Goal: Entertainment & Leisure: Browse casually

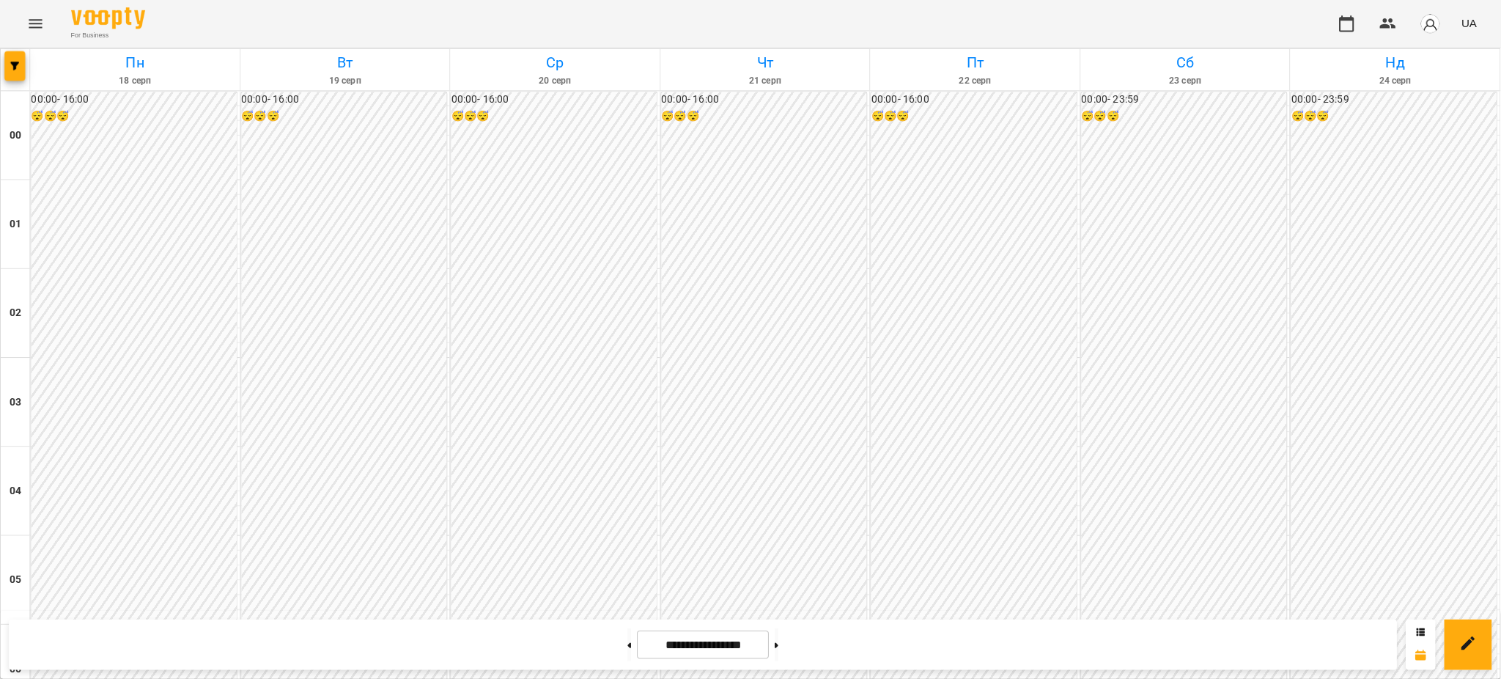
scroll to position [1172, 0]
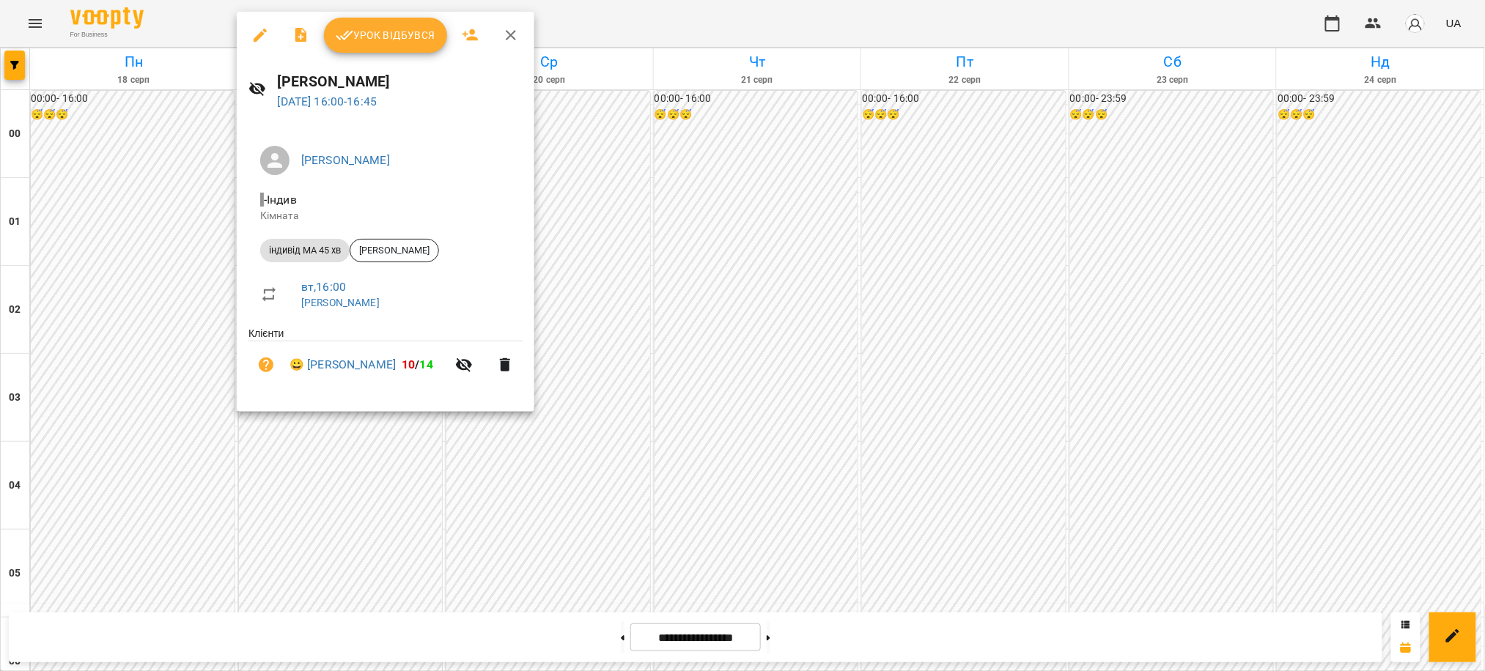
click at [396, 32] on span "Урок відбувся" at bounding box center [386, 35] width 100 height 18
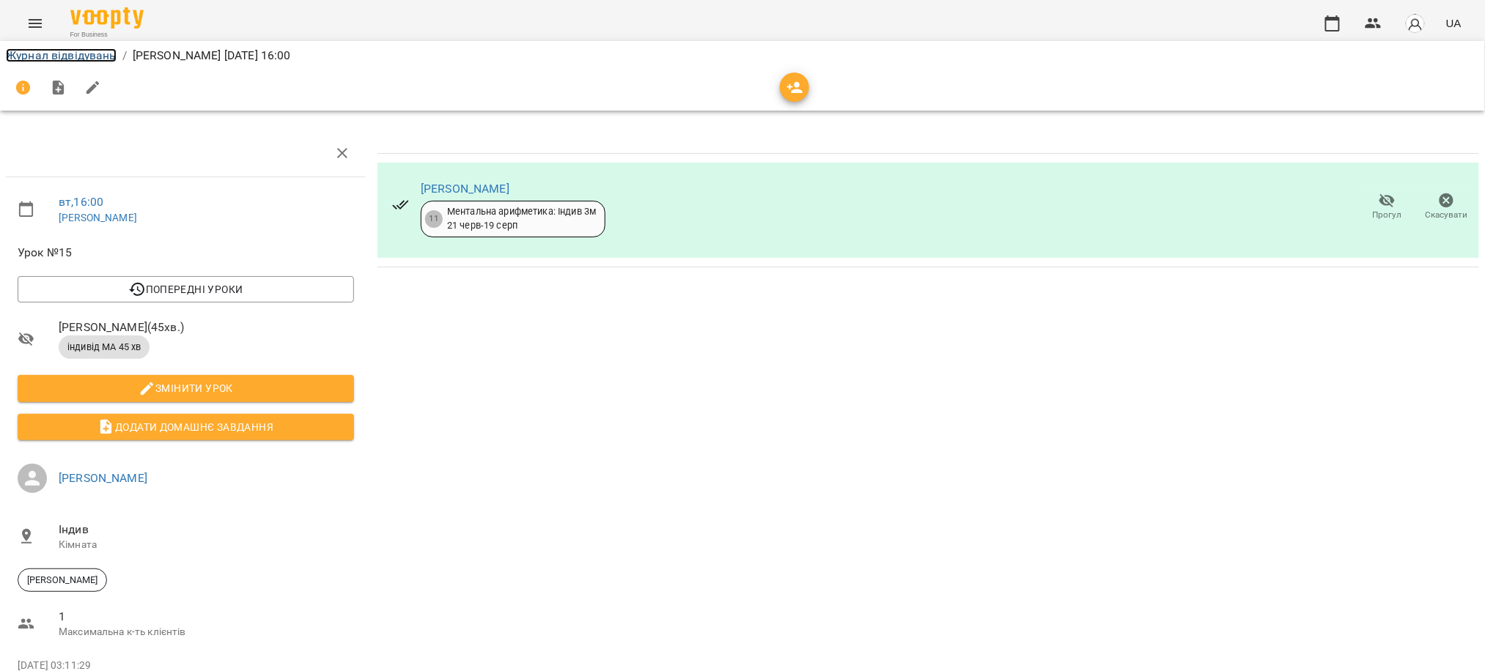
click at [97, 48] on link "Журнал відвідувань" at bounding box center [61, 55] width 111 height 14
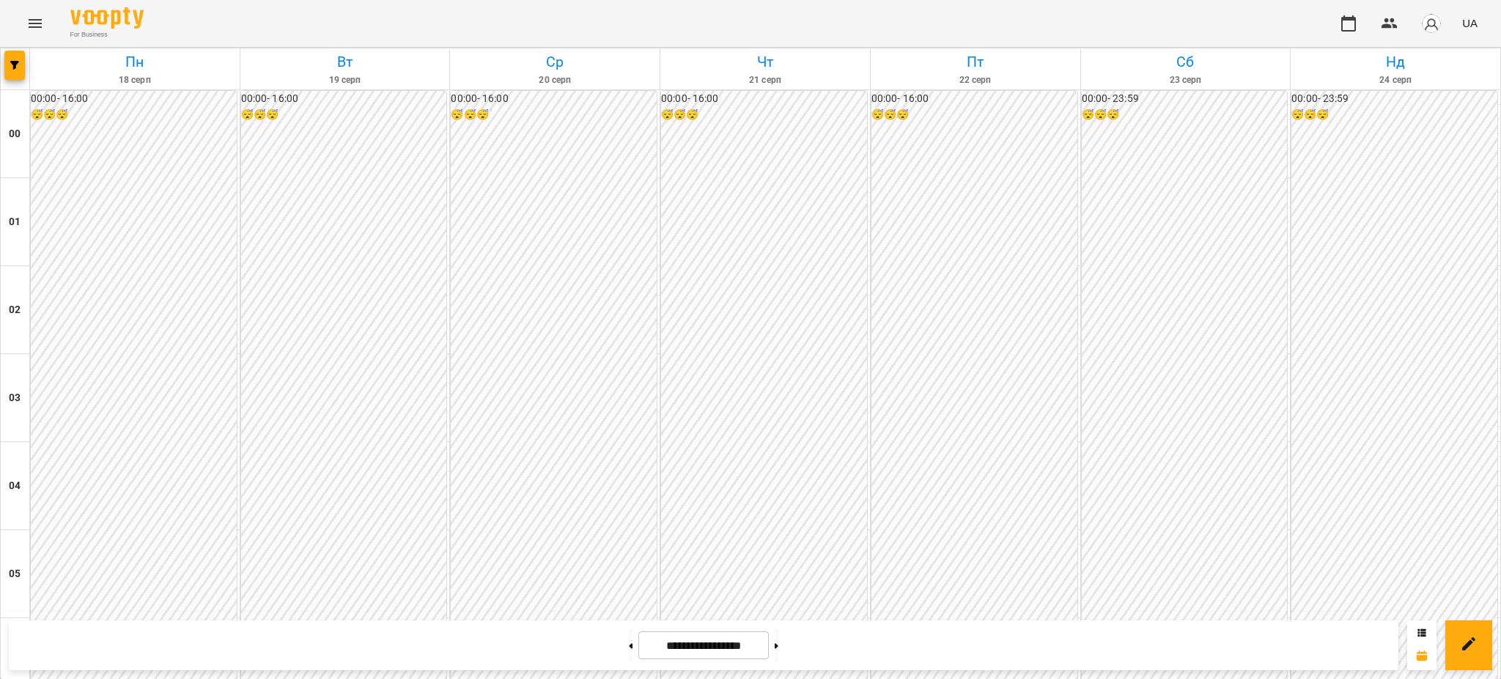
scroll to position [1367, 0]
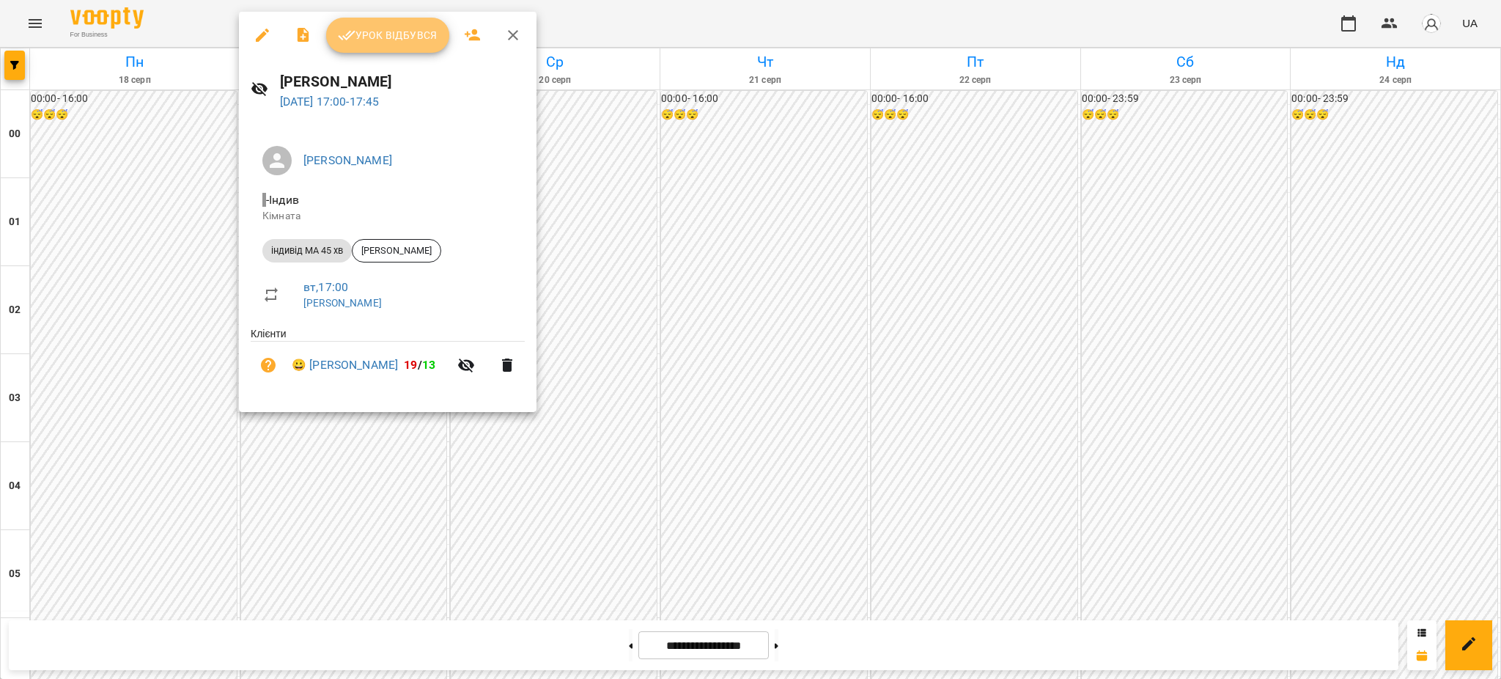
click at [415, 29] on span "Урок відбувся" at bounding box center [388, 35] width 100 height 18
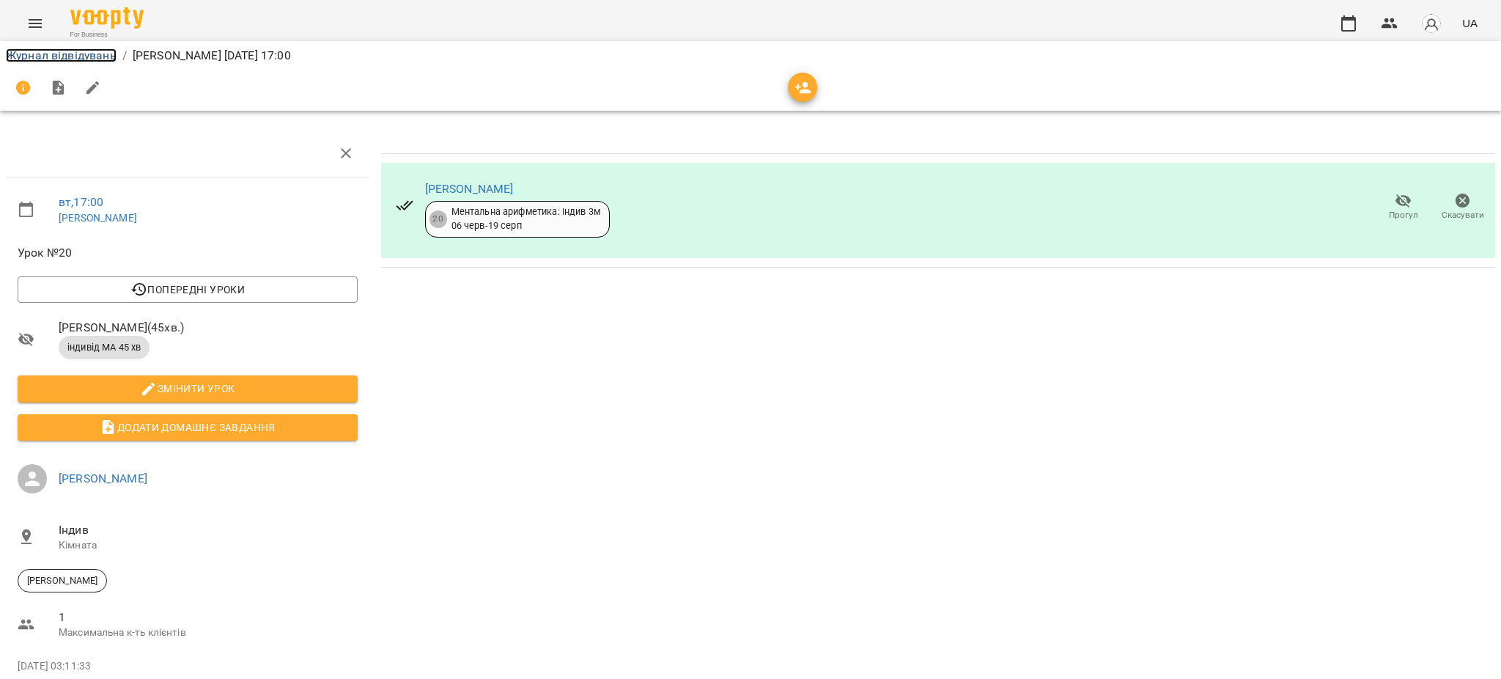
click at [74, 55] on link "Журнал відвідувань" at bounding box center [61, 55] width 111 height 14
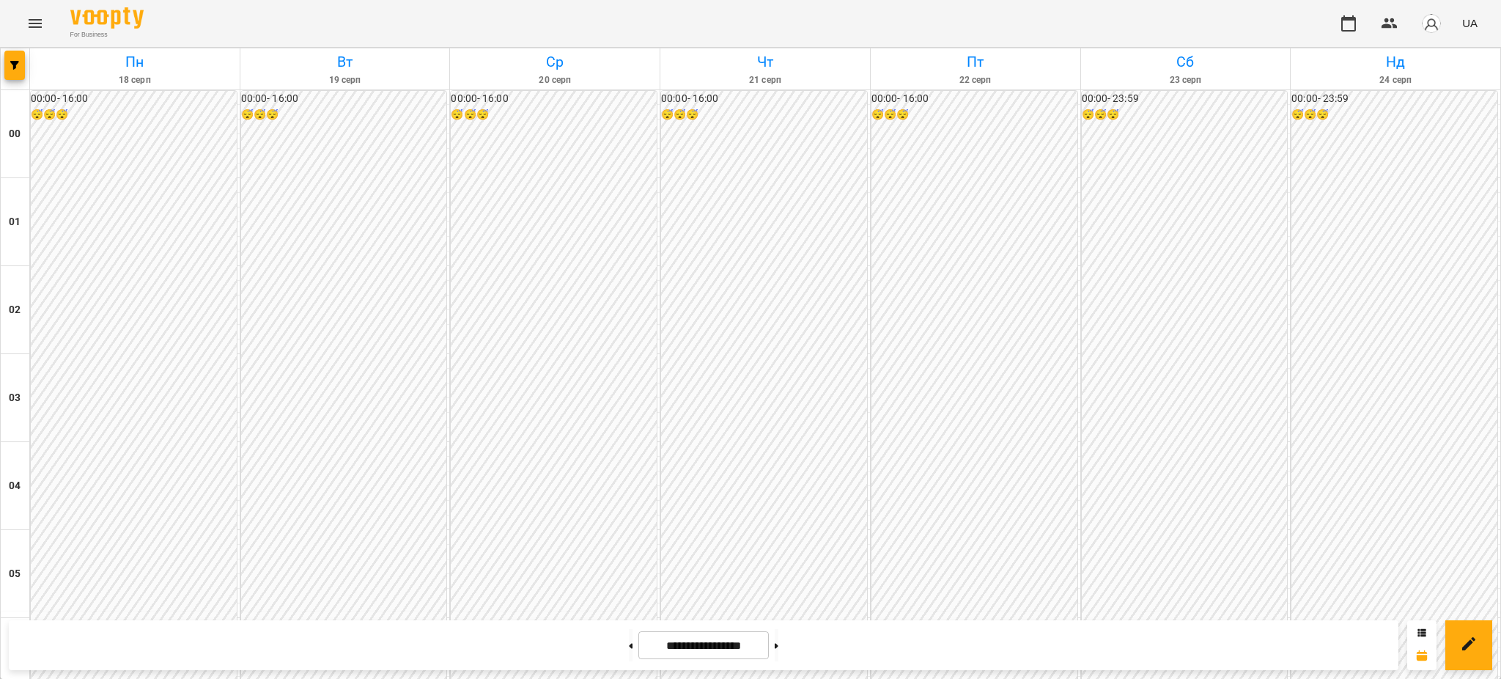
scroll to position [1367, 0]
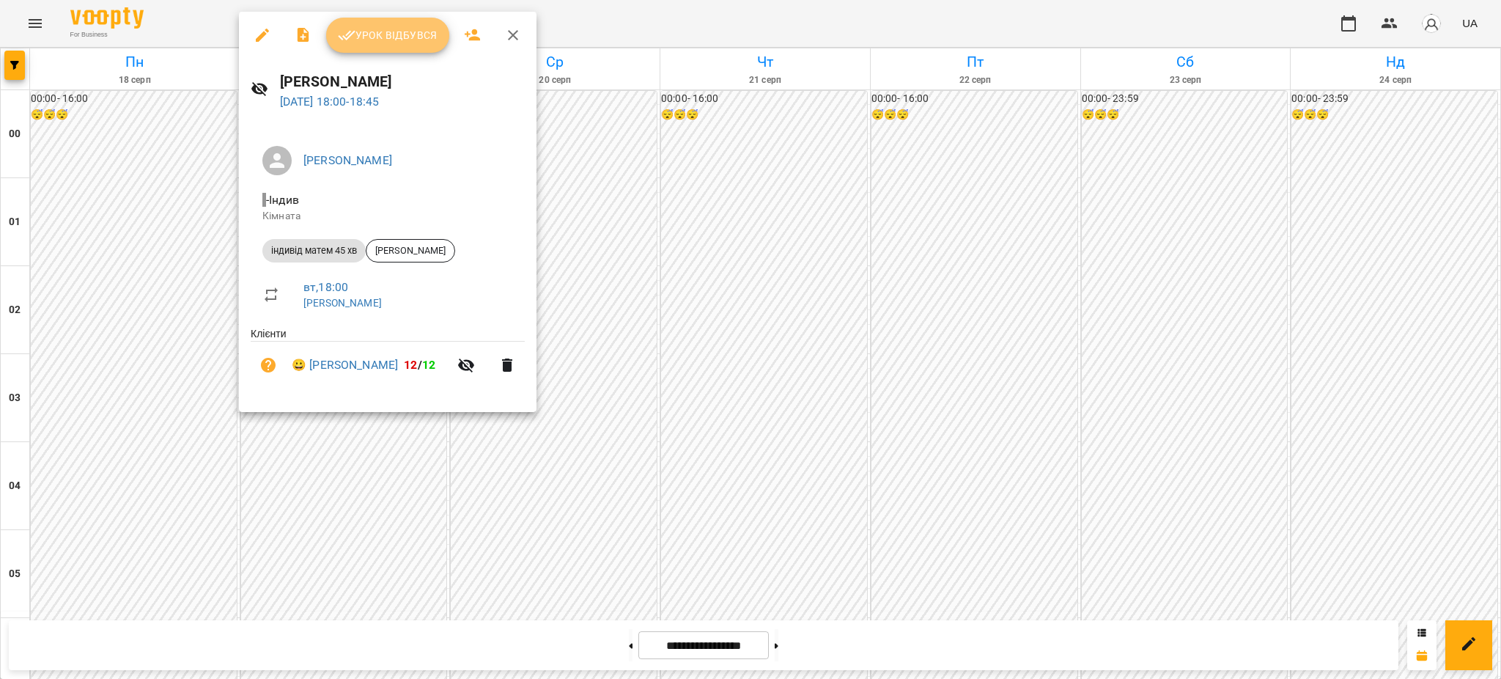
click at [391, 37] on span "Урок відбувся" at bounding box center [388, 35] width 100 height 18
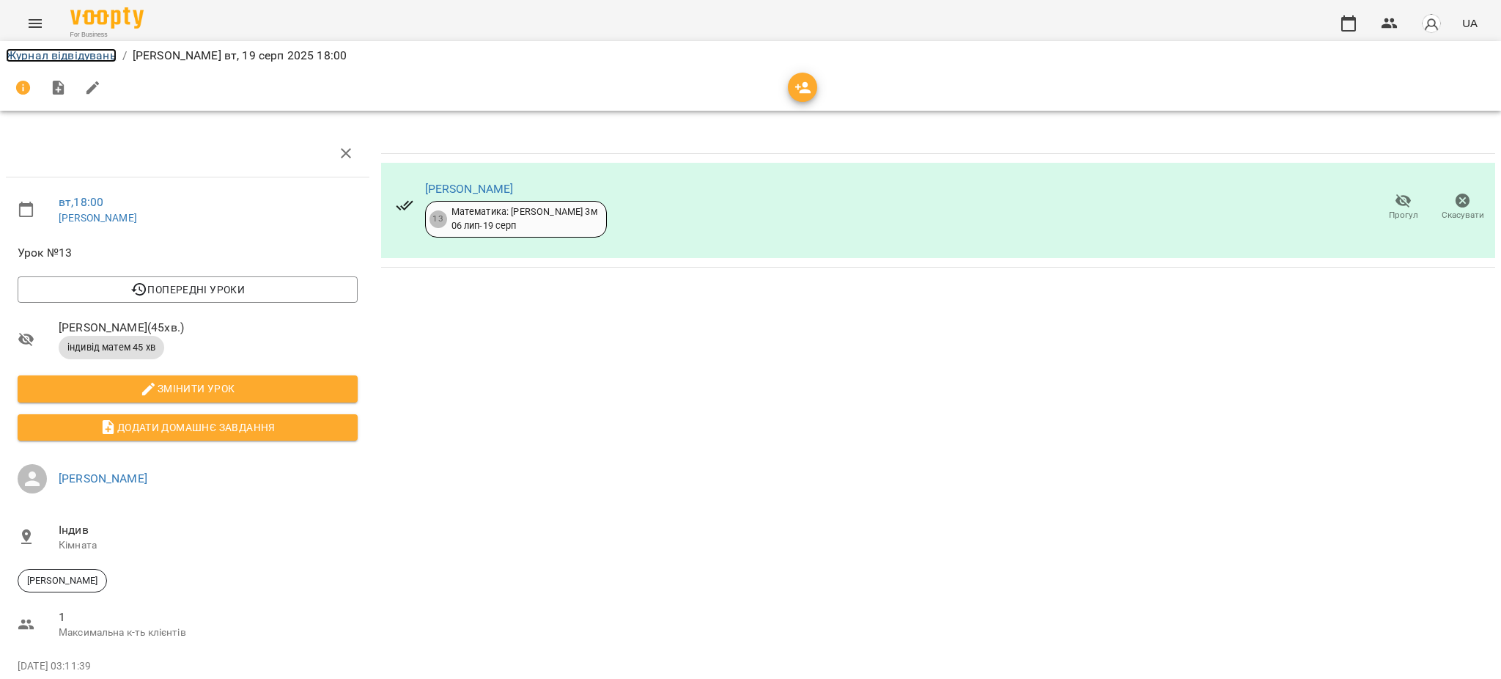
click at [92, 55] on link "Журнал відвідувань" at bounding box center [61, 55] width 111 height 14
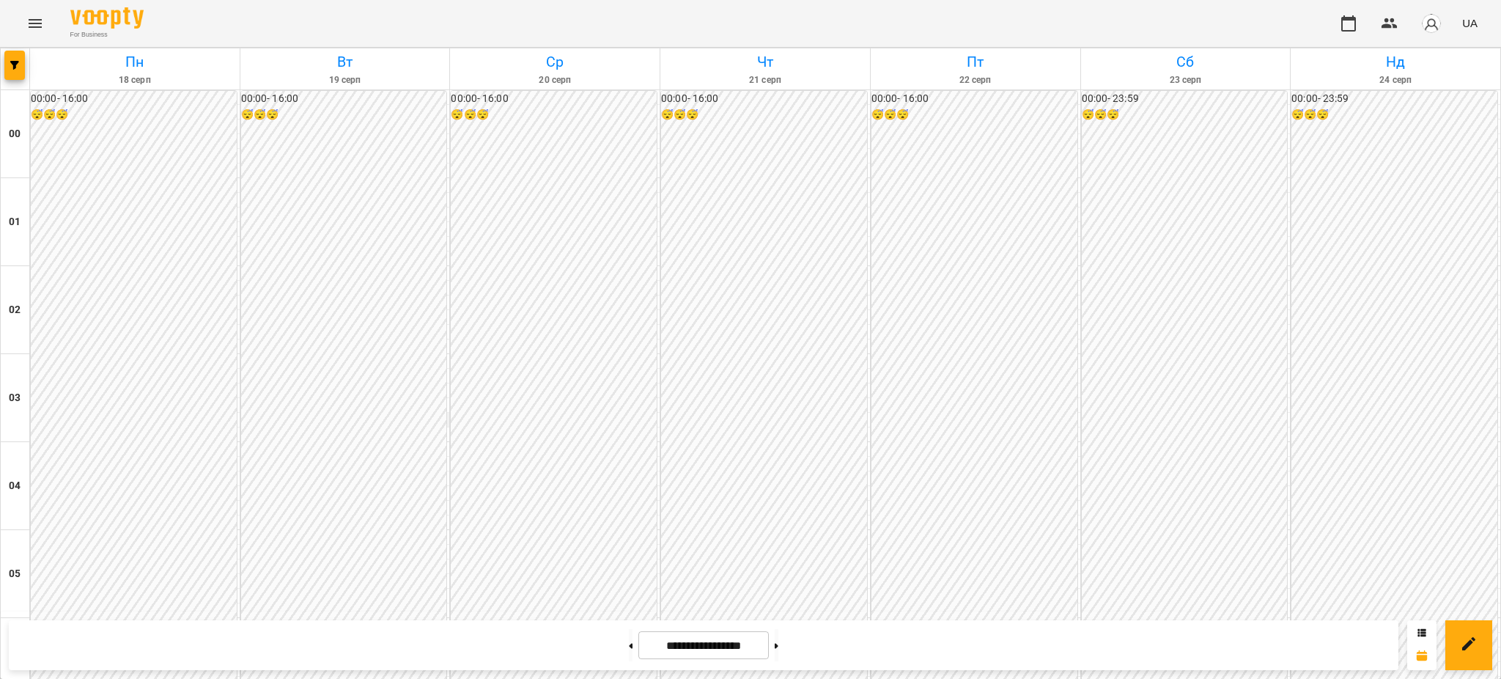
scroll to position [1563, 0]
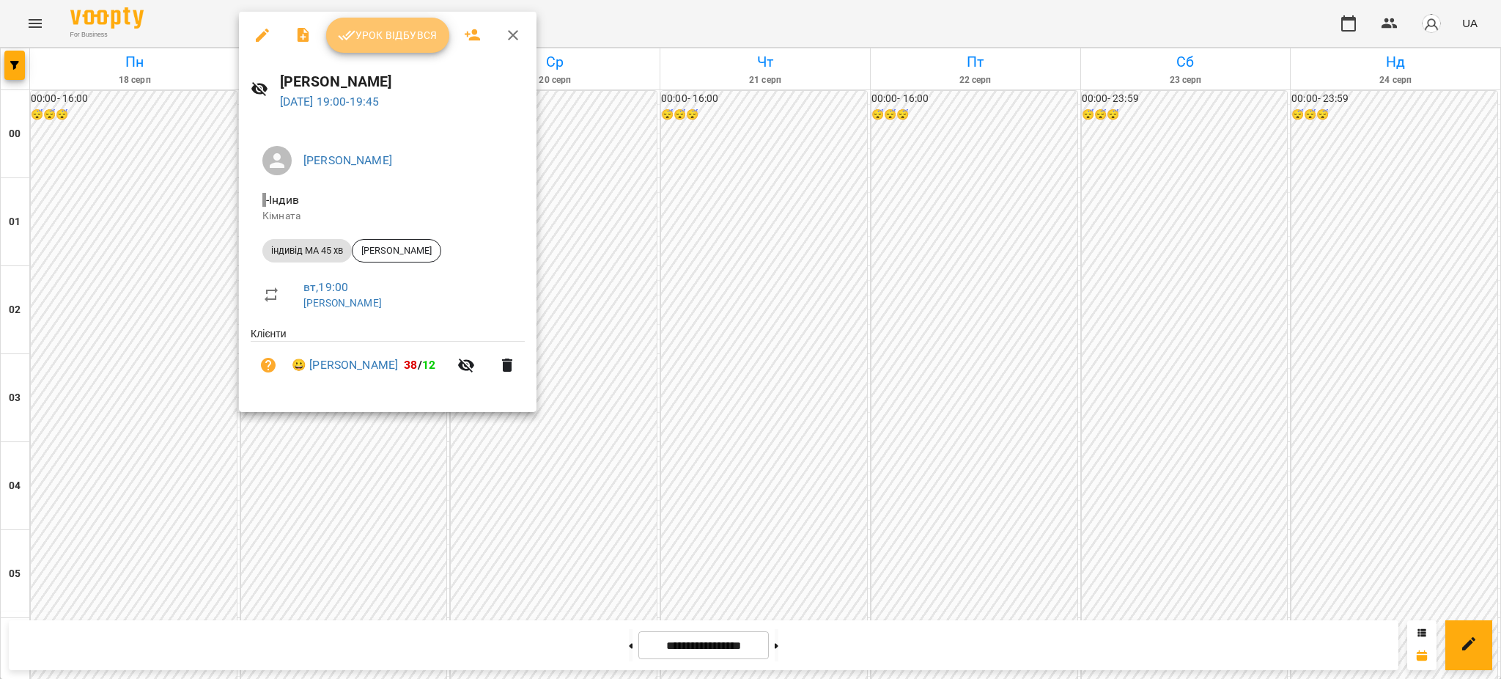
click at [395, 31] on span "Урок відбувся" at bounding box center [388, 35] width 100 height 18
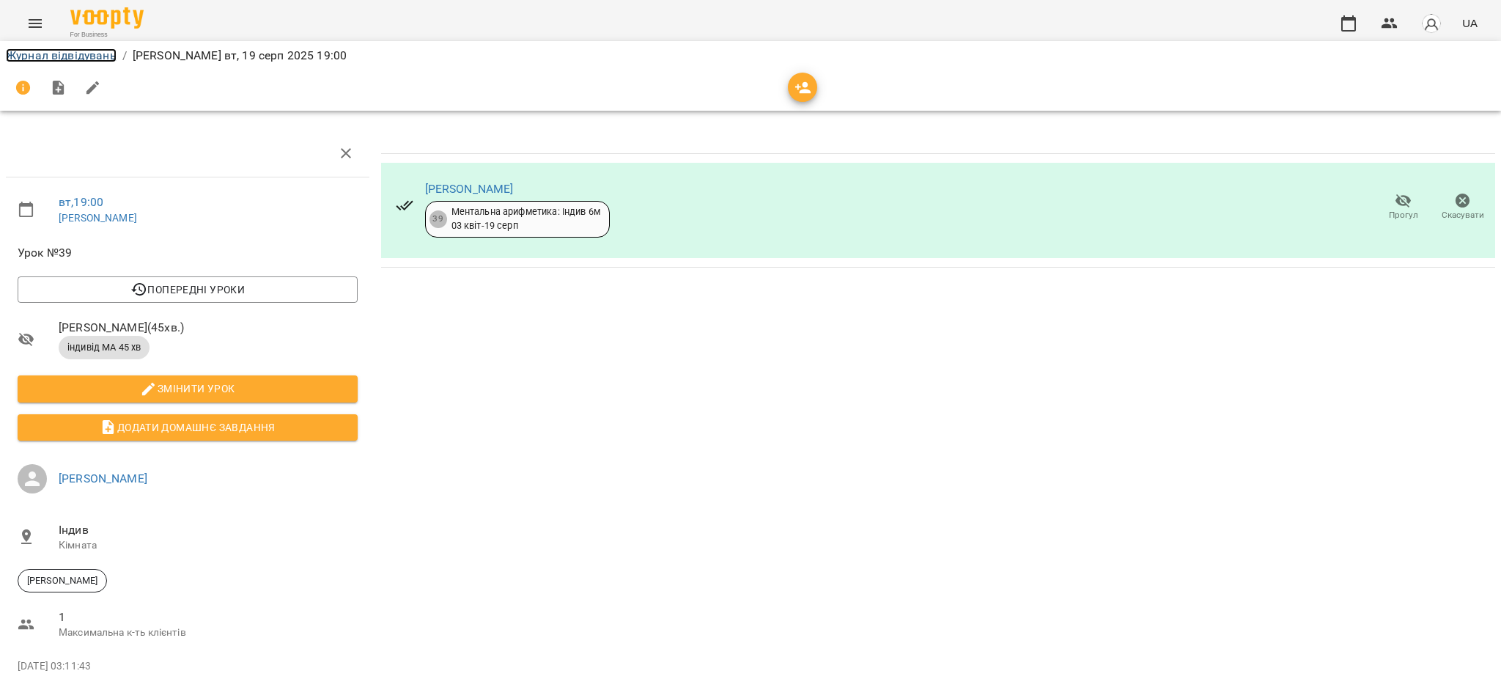
click at [67, 51] on link "Журнал відвідувань" at bounding box center [61, 55] width 111 height 14
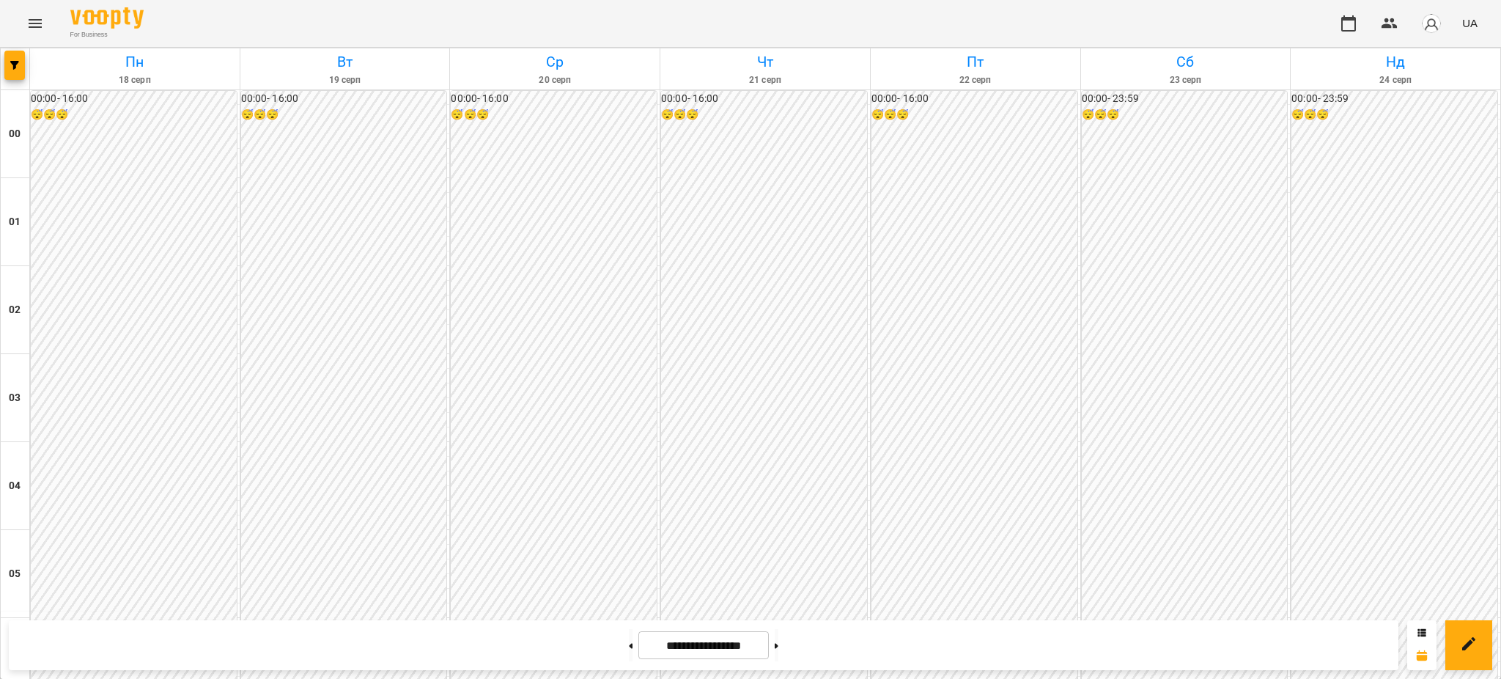
scroll to position [1367, 0]
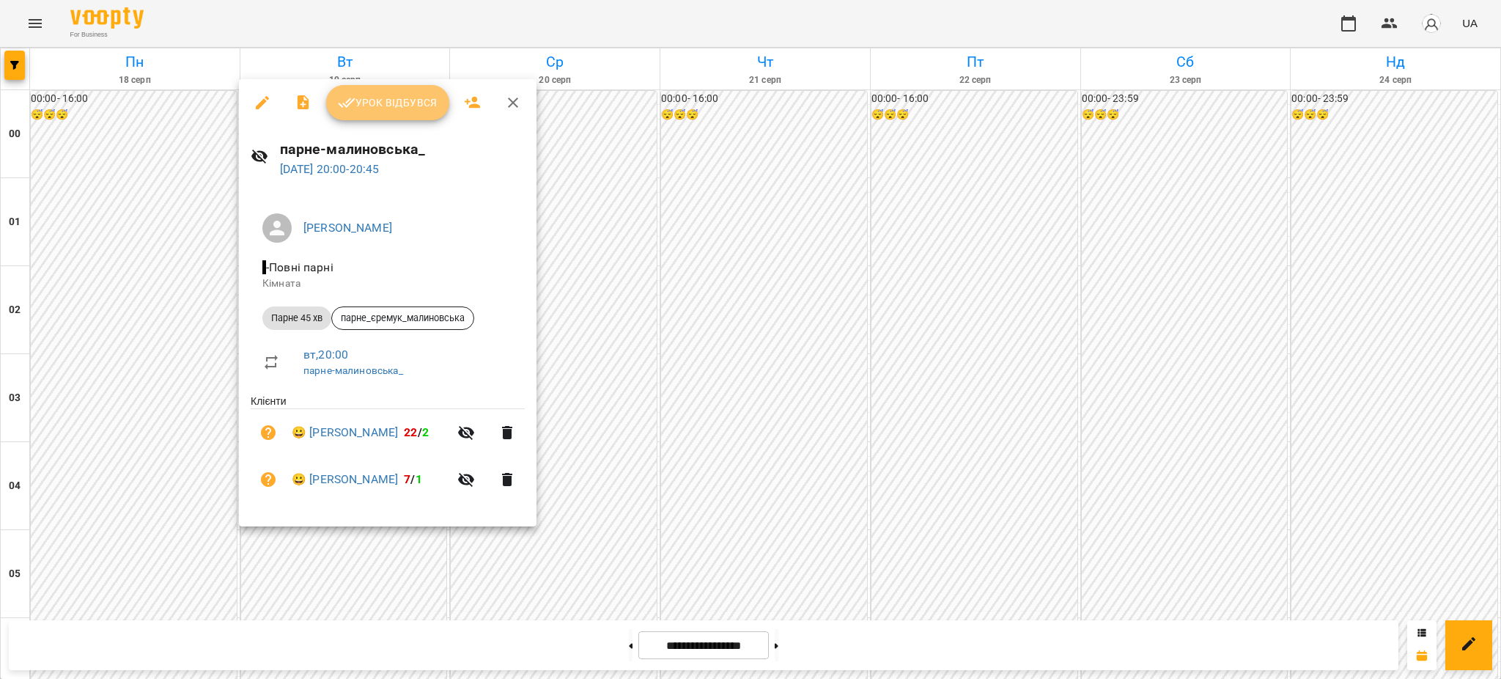
click at [371, 103] on span "Урок відбувся" at bounding box center [388, 103] width 100 height 18
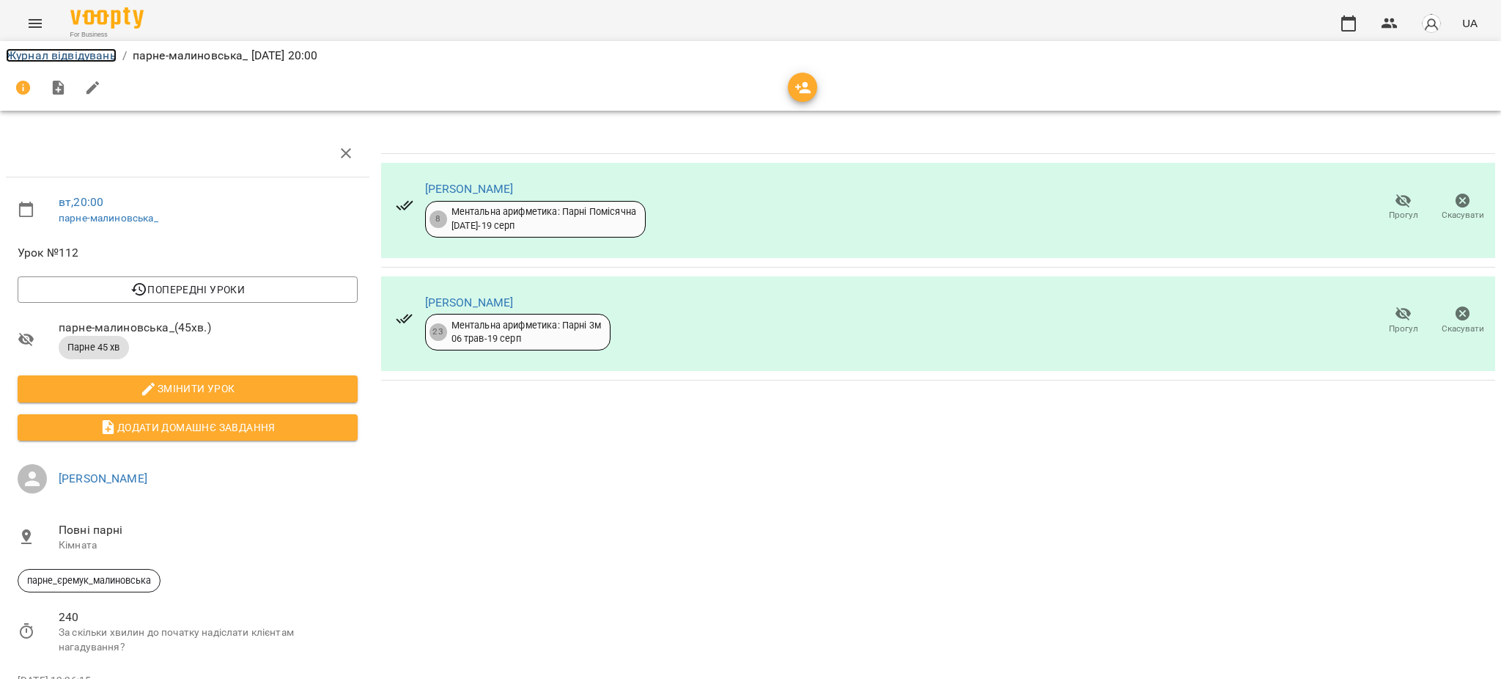
click at [78, 56] on link "Журнал відвідувань" at bounding box center [61, 55] width 111 height 14
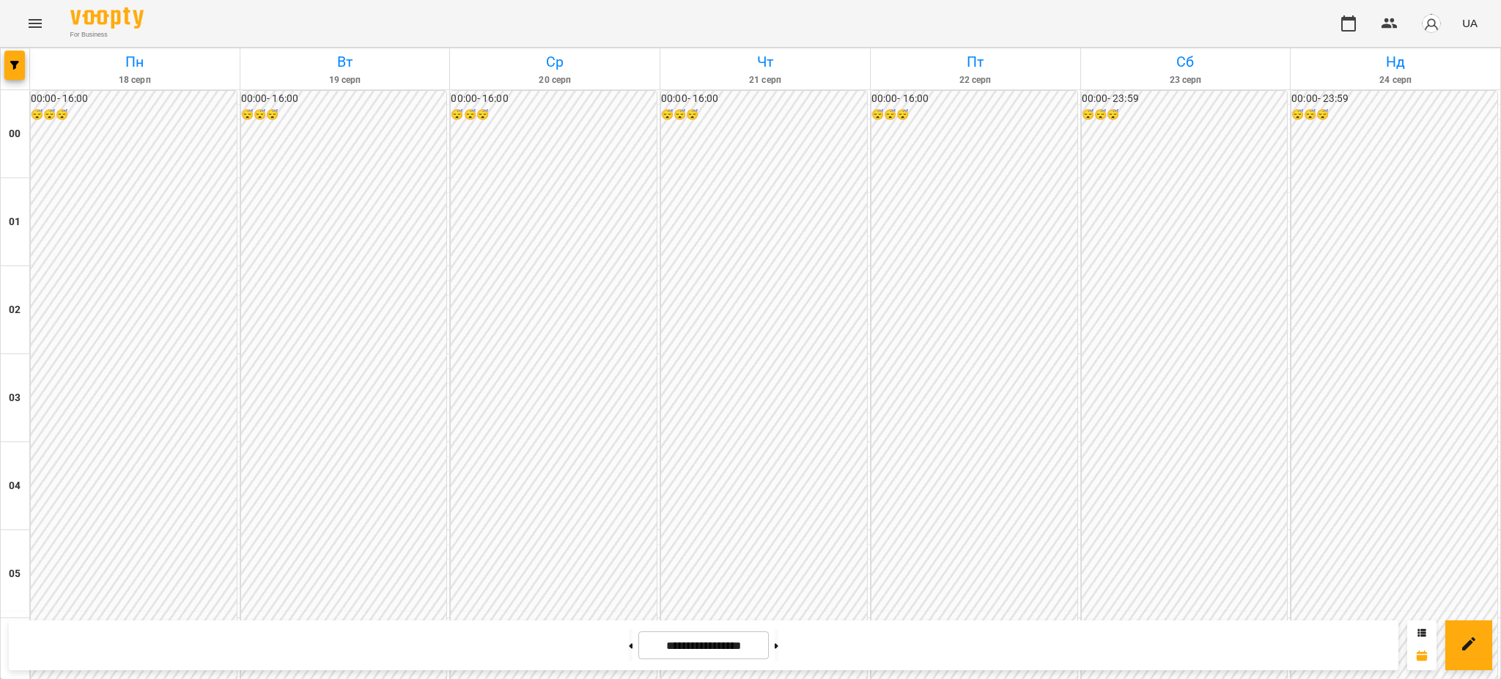
scroll to position [1563, 0]
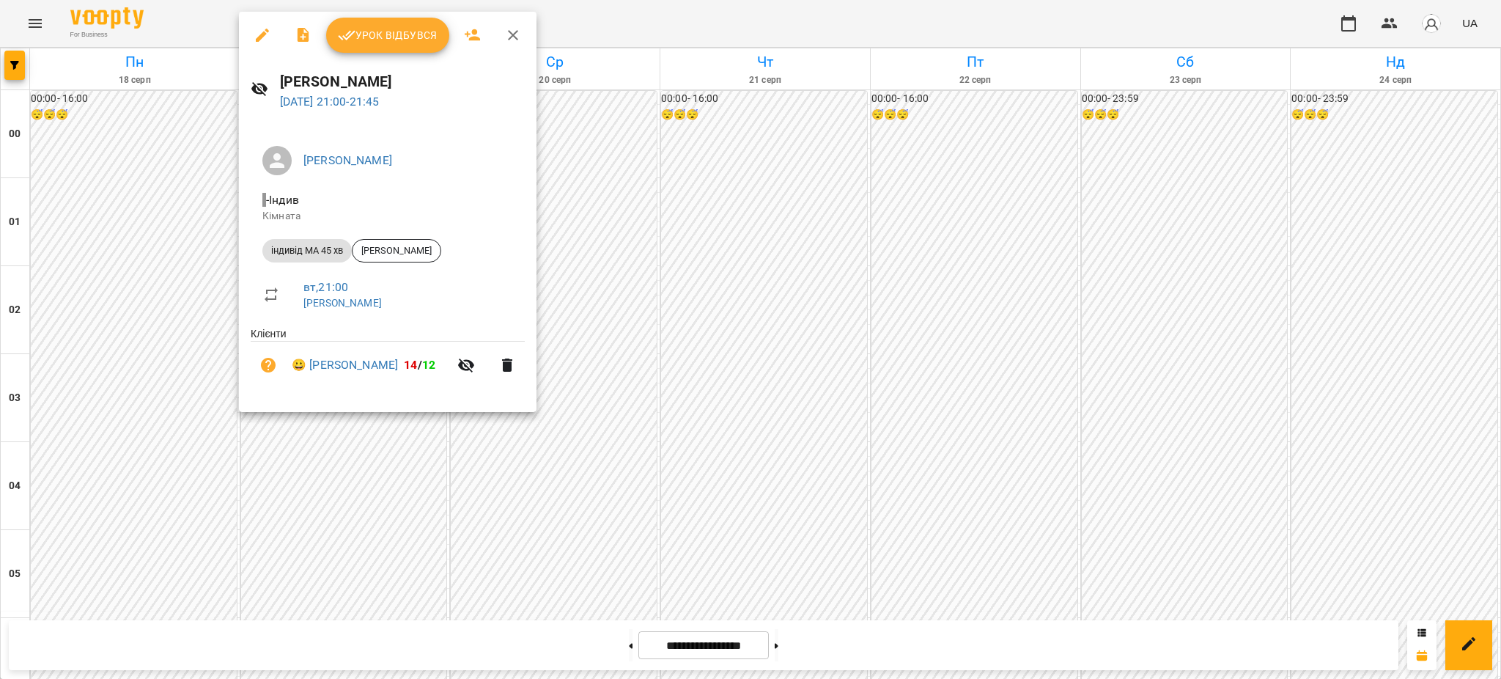
click at [394, 30] on span "Урок відбувся" at bounding box center [388, 35] width 100 height 18
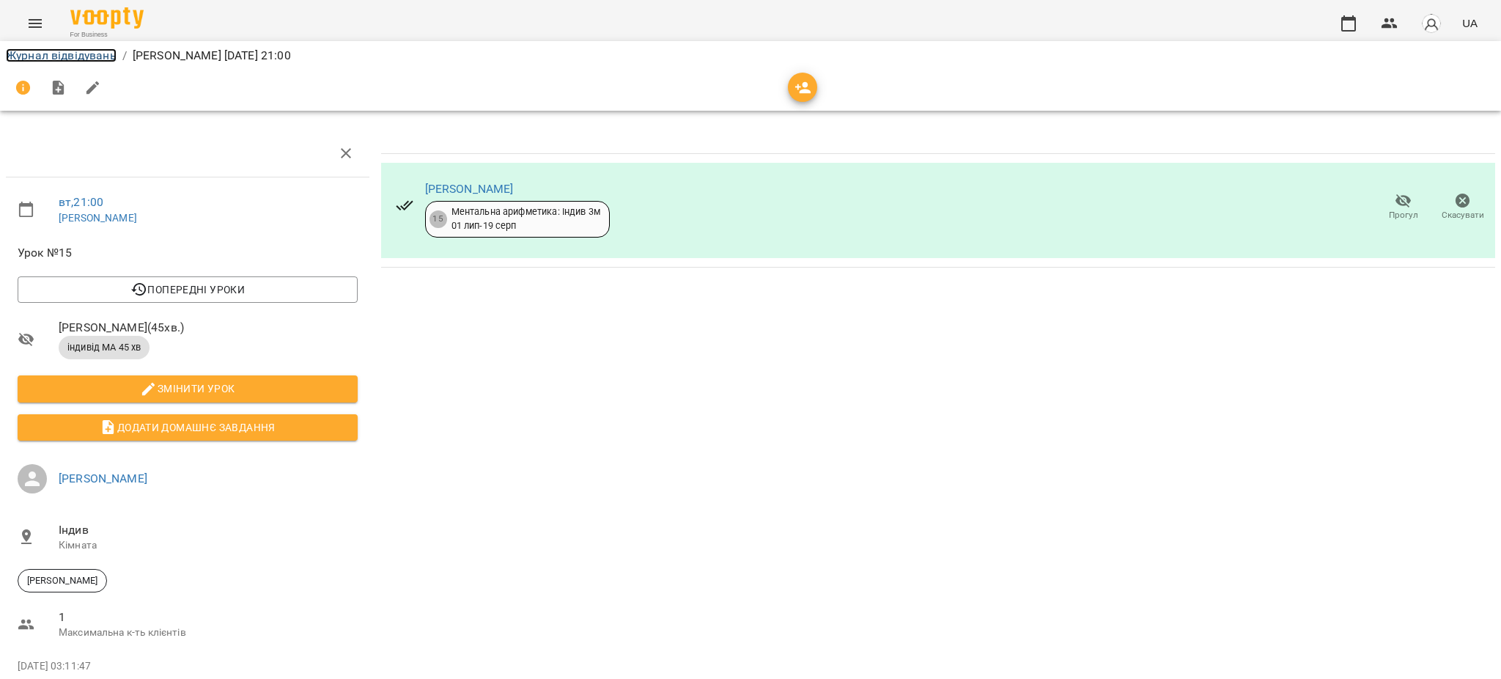
click at [55, 58] on link "Журнал відвідувань" at bounding box center [61, 55] width 111 height 14
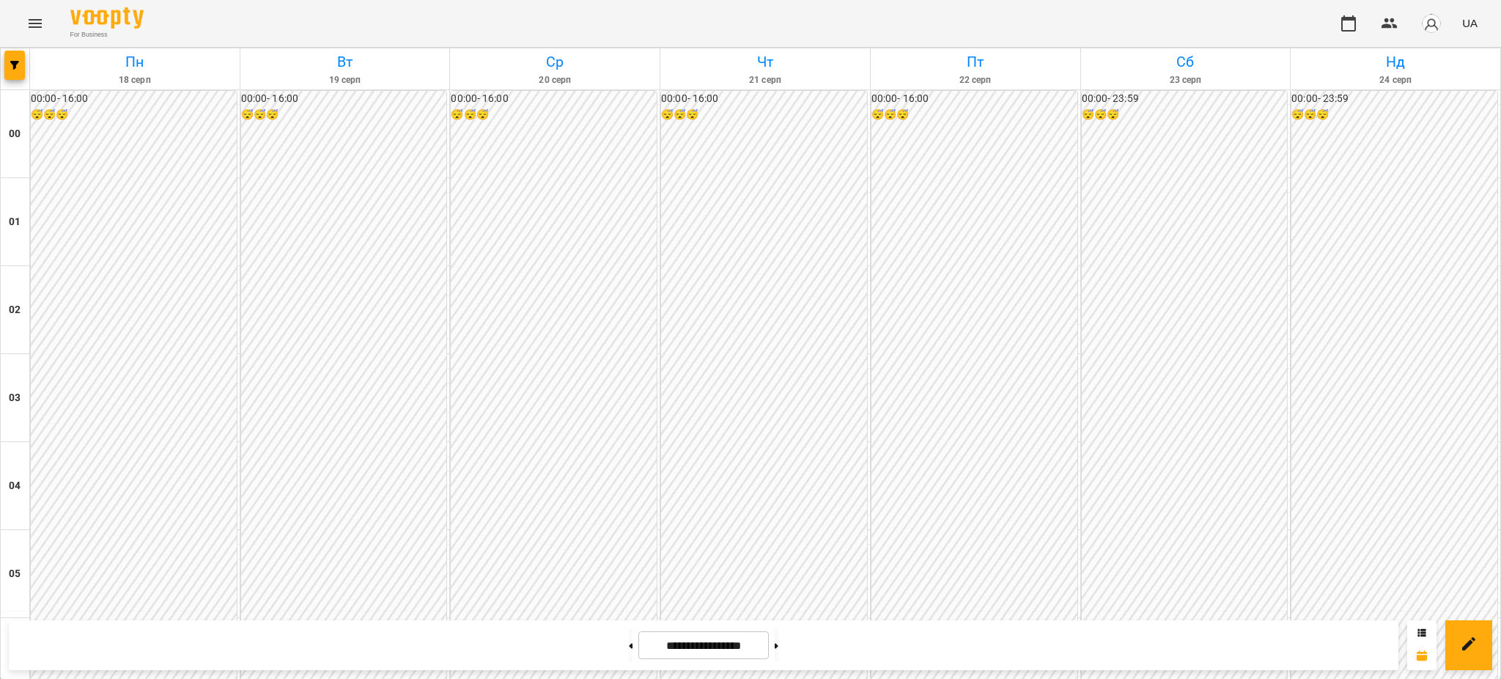
scroll to position [1391, 0]
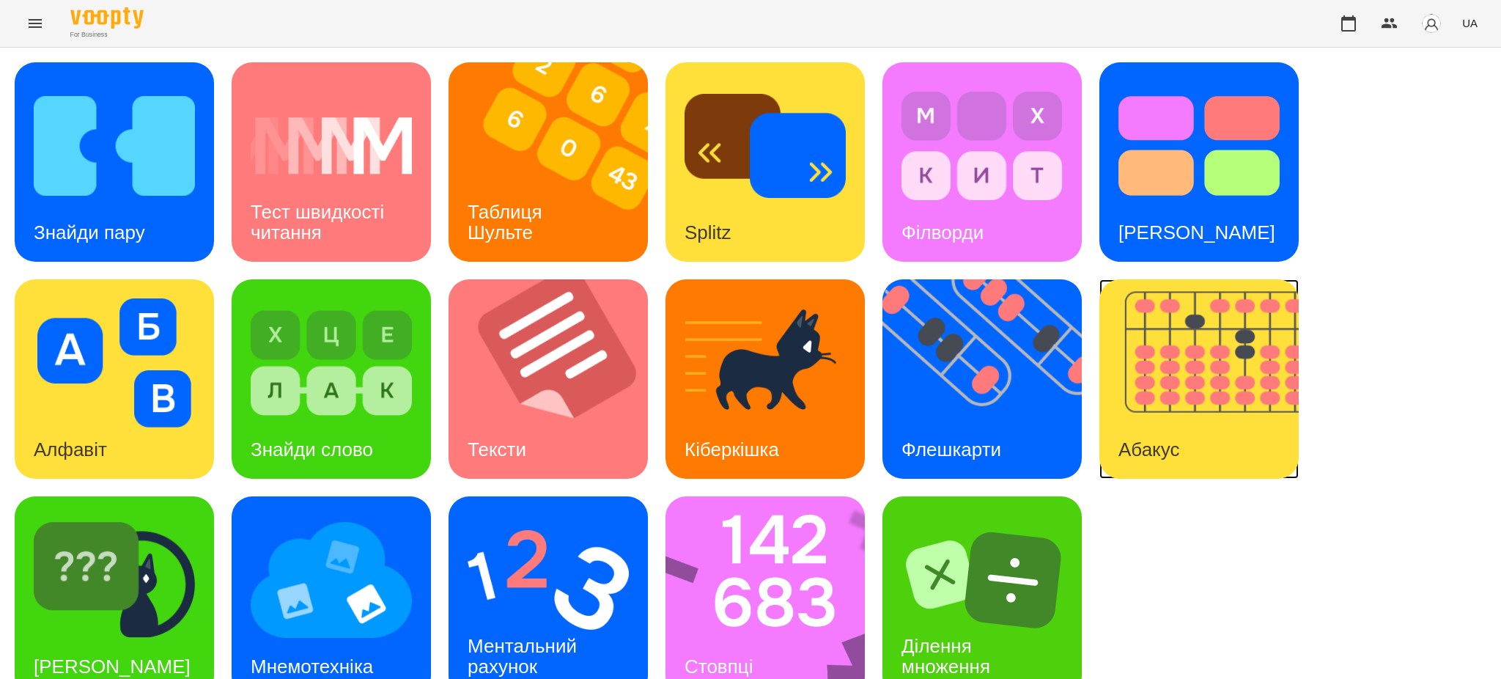
click at [1194, 362] on img at bounding box center [1208, 378] width 218 height 199
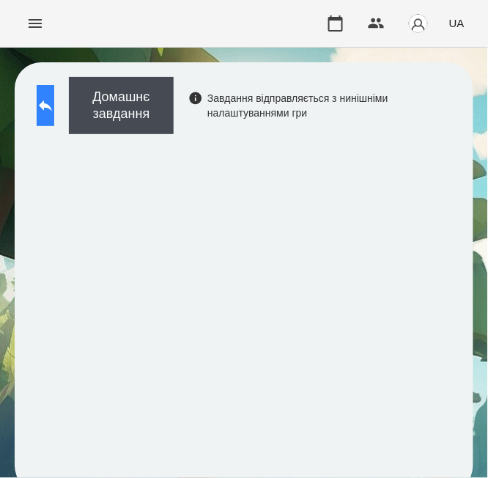
click at [52, 104] on icon at bounding box center [45, 105] width 13 height 11
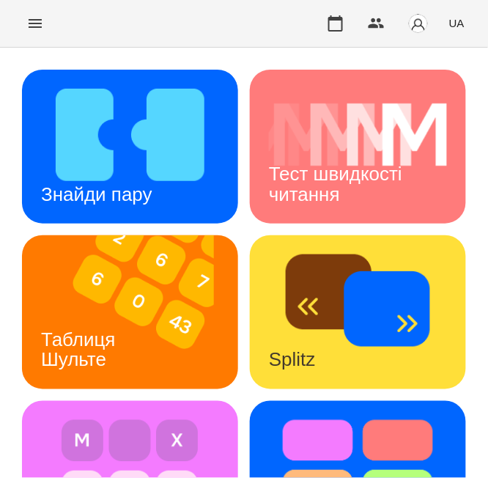
scroll to position [97, 0]
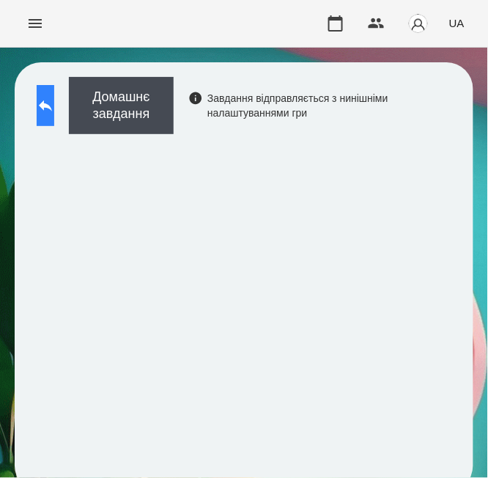
click at [52, 107] on icon at bounding box center [46, 106] width 18 height 18
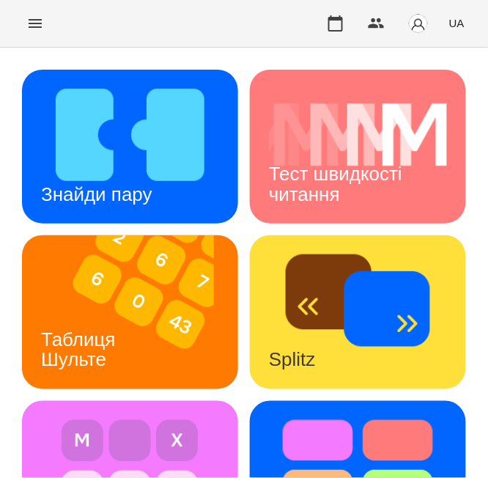
scroll to position [684, 0]
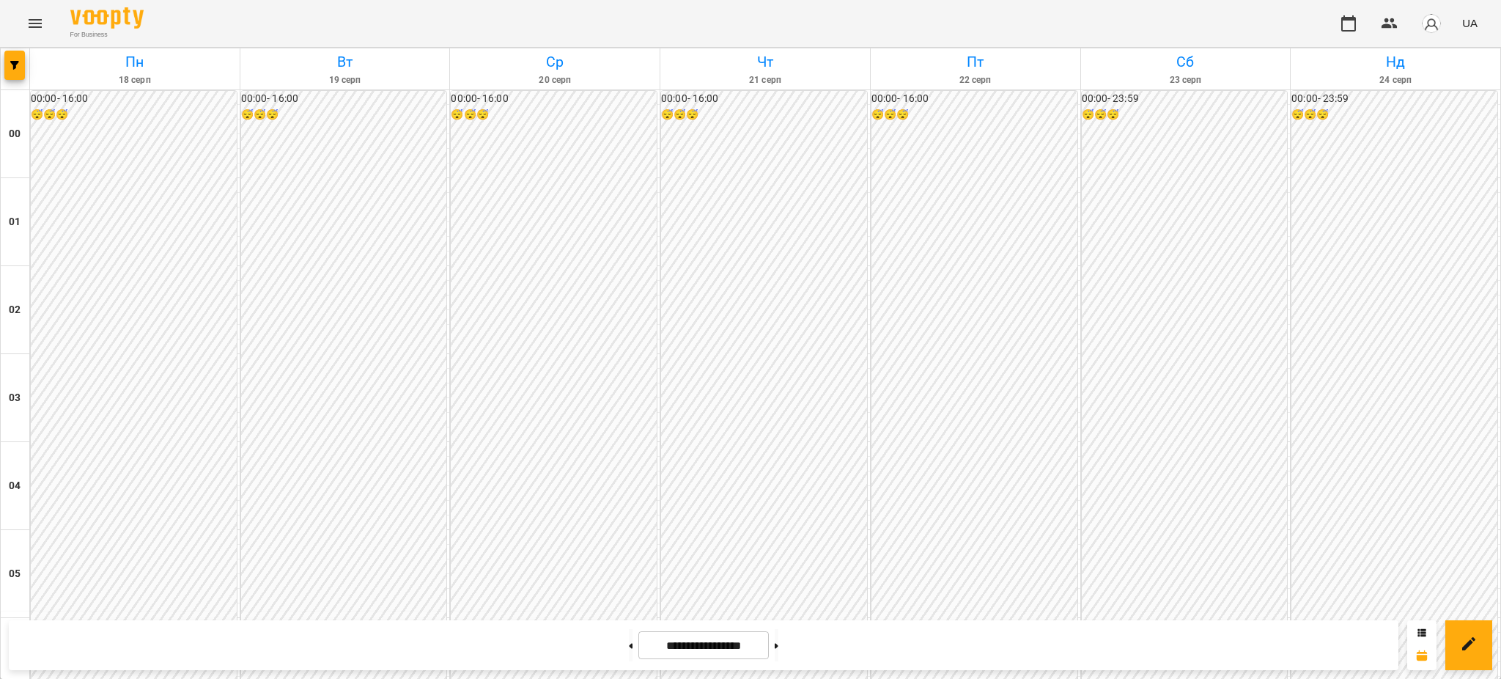
scroll to position [1391, 0]
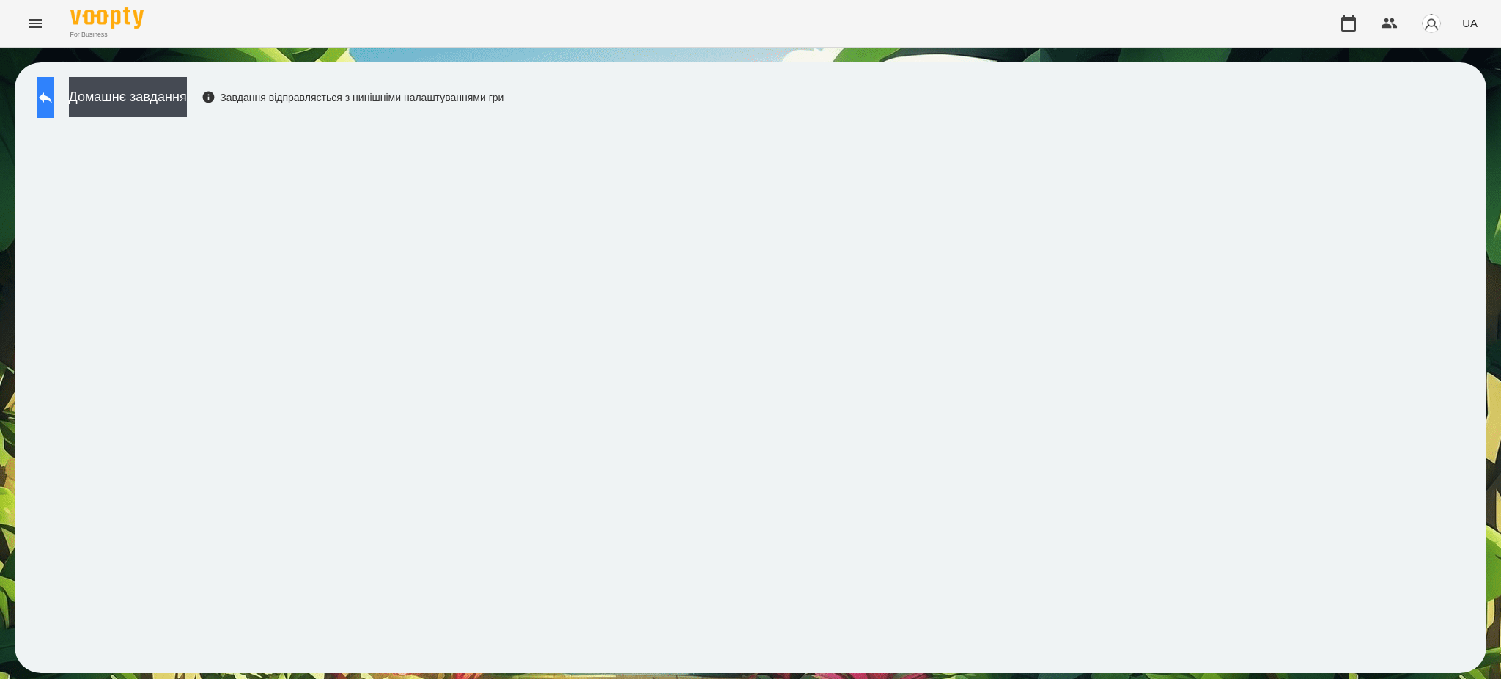
click at [54, 83] on button at bounding box center [46, 97] width 18 height 41
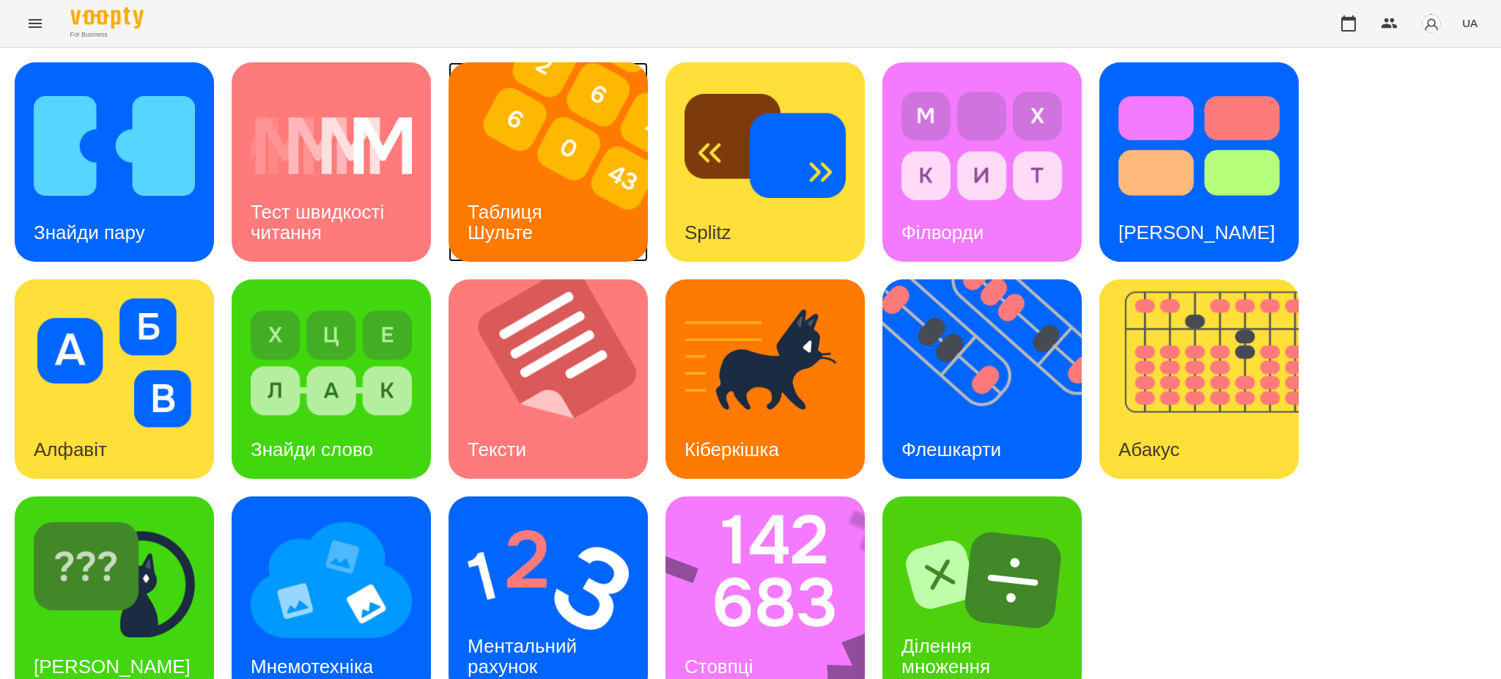
click at [517, 183] on div "Таблиця Шульте" at bounding box center [507, 222] width 118 height 78
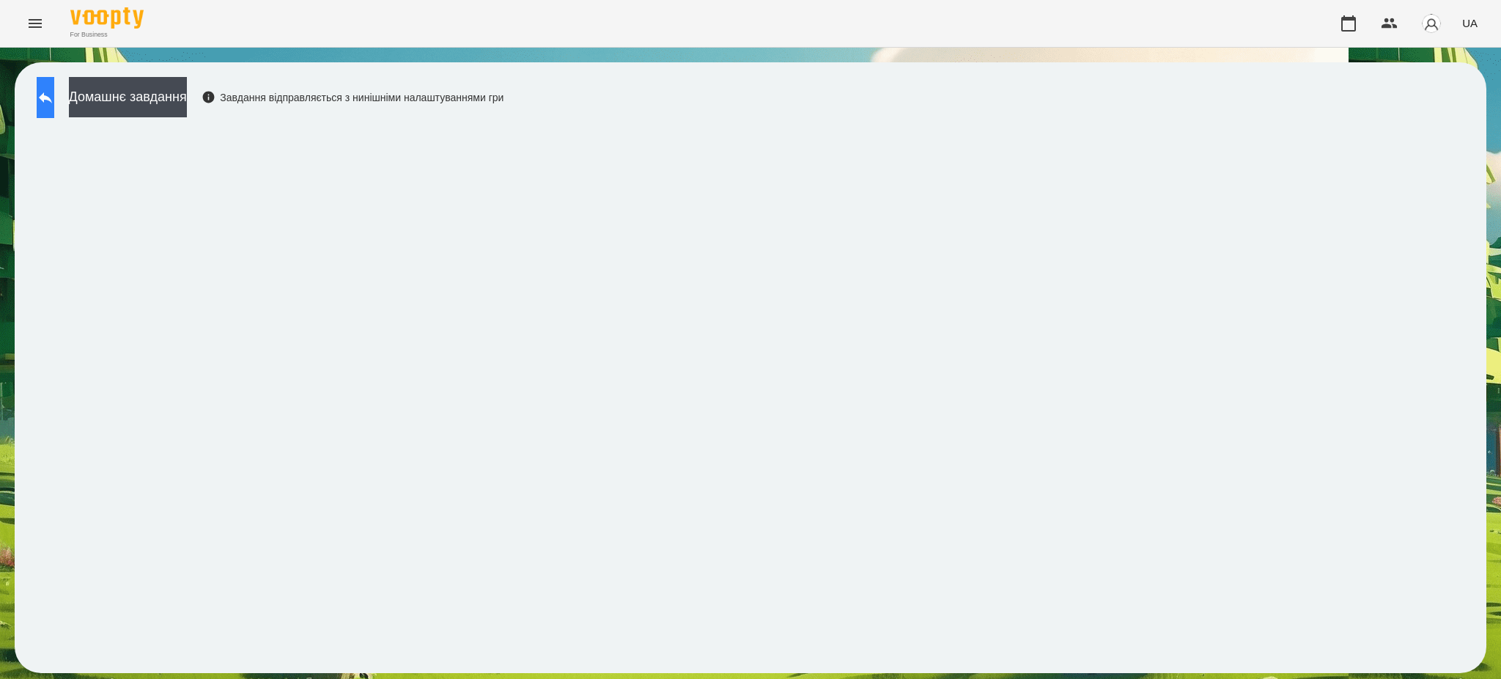
click at [54, 93] on icon at bounding box center [46, 98] width 18 height 18
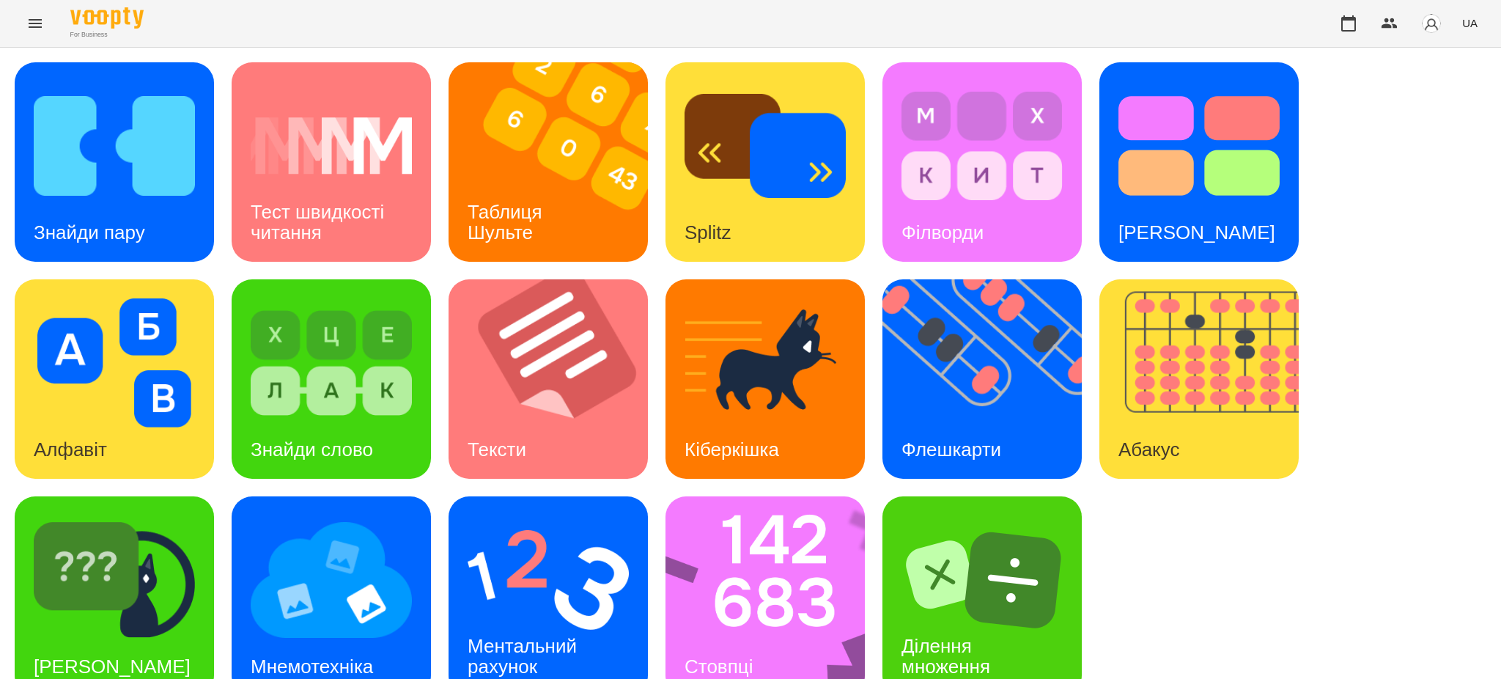
scroll to position [30, 0]
click at [555, 570] on img at bounding box center [547, 579] width 161 height 129
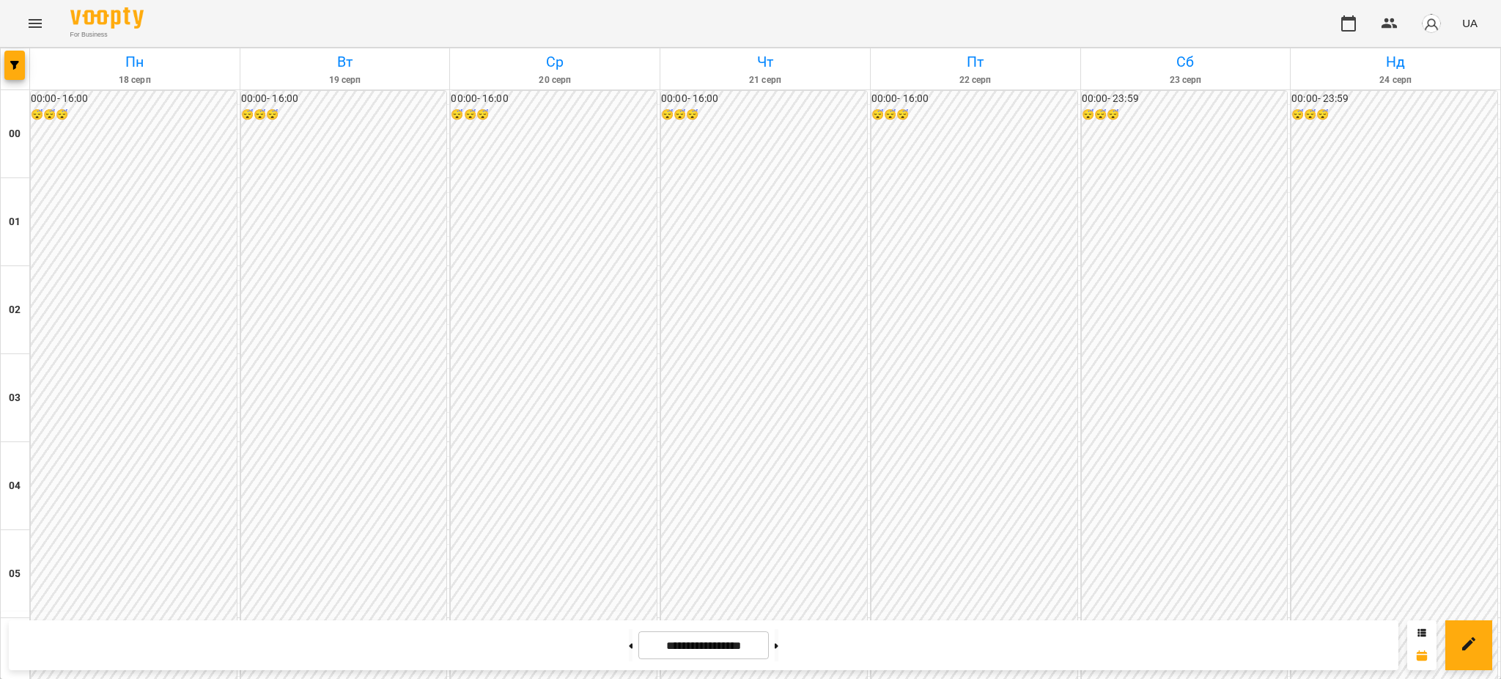
scroll to position [1465, 0]
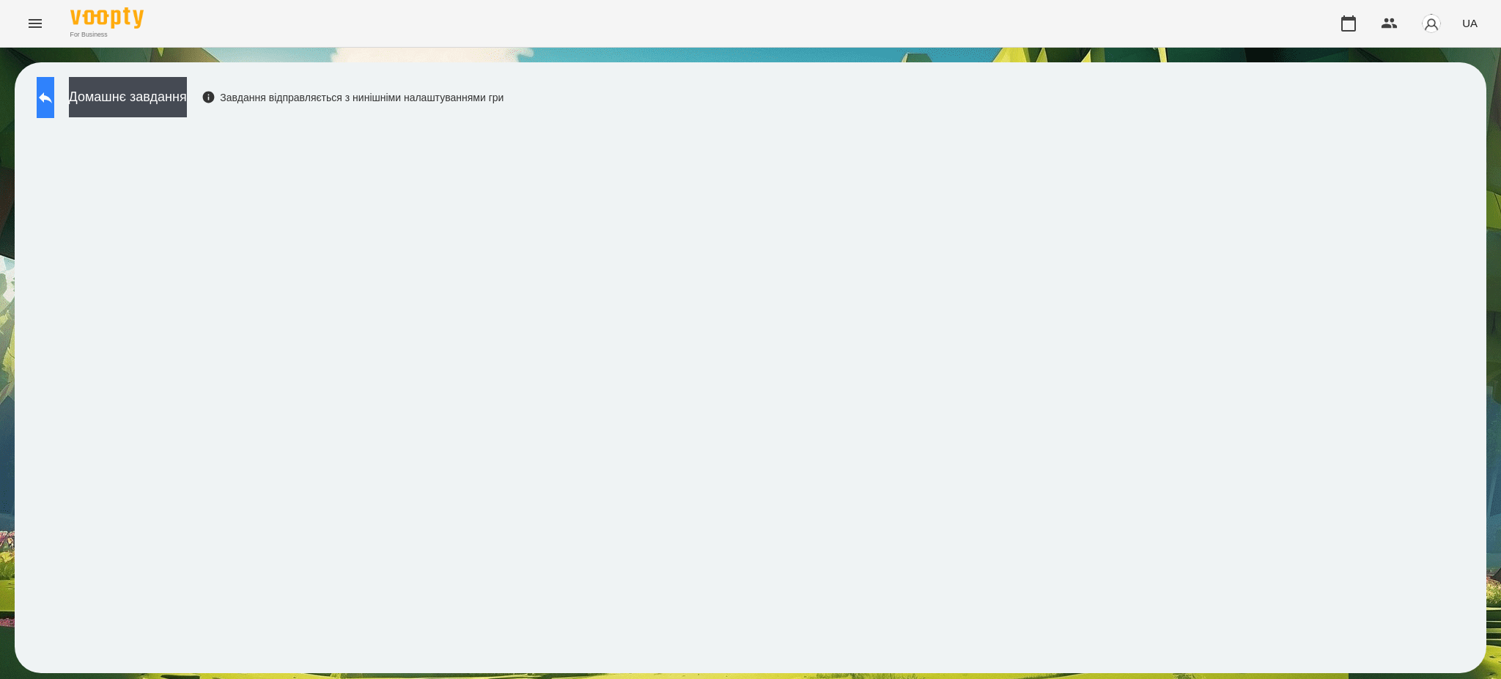
click at [54, 103] on icon at bounding box center [46, 98] width 18 height 18
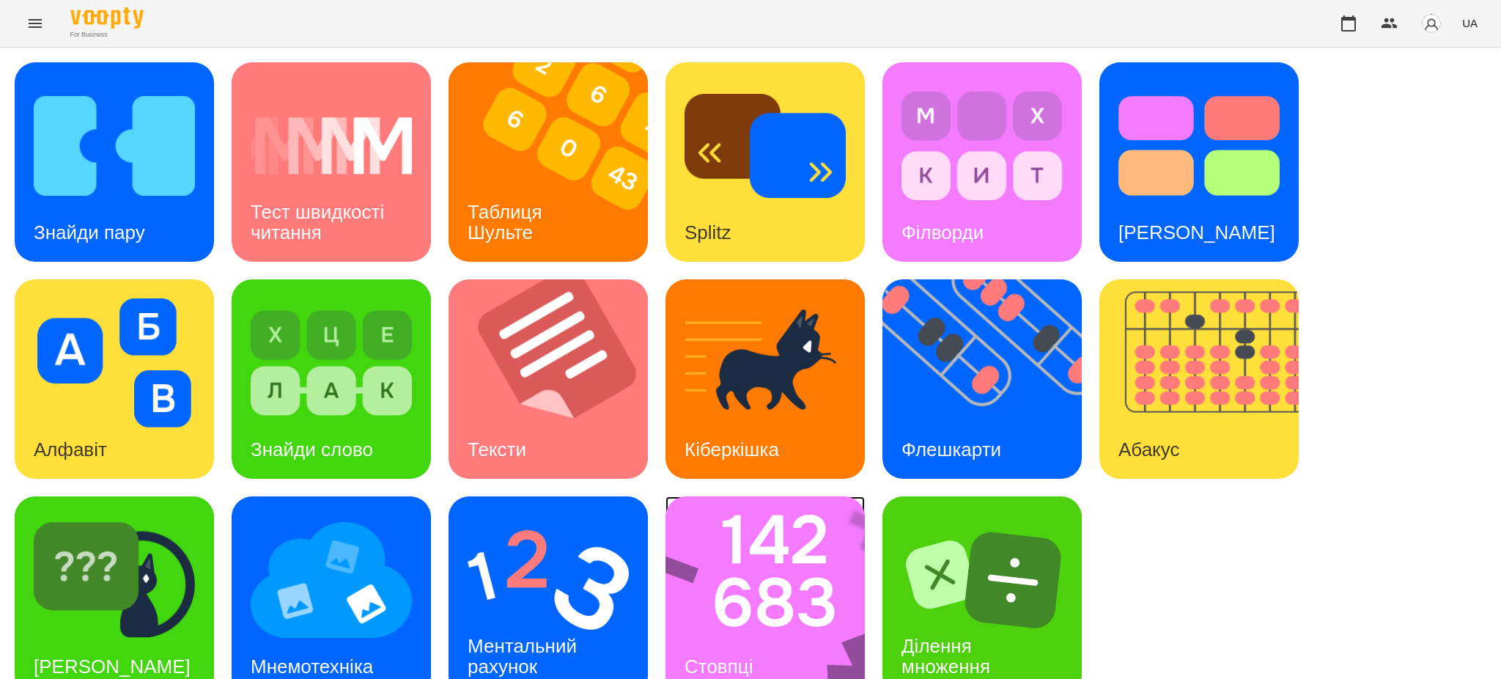
click at [775, 609] on img at bounding box center [774, 595] width 218 height 199
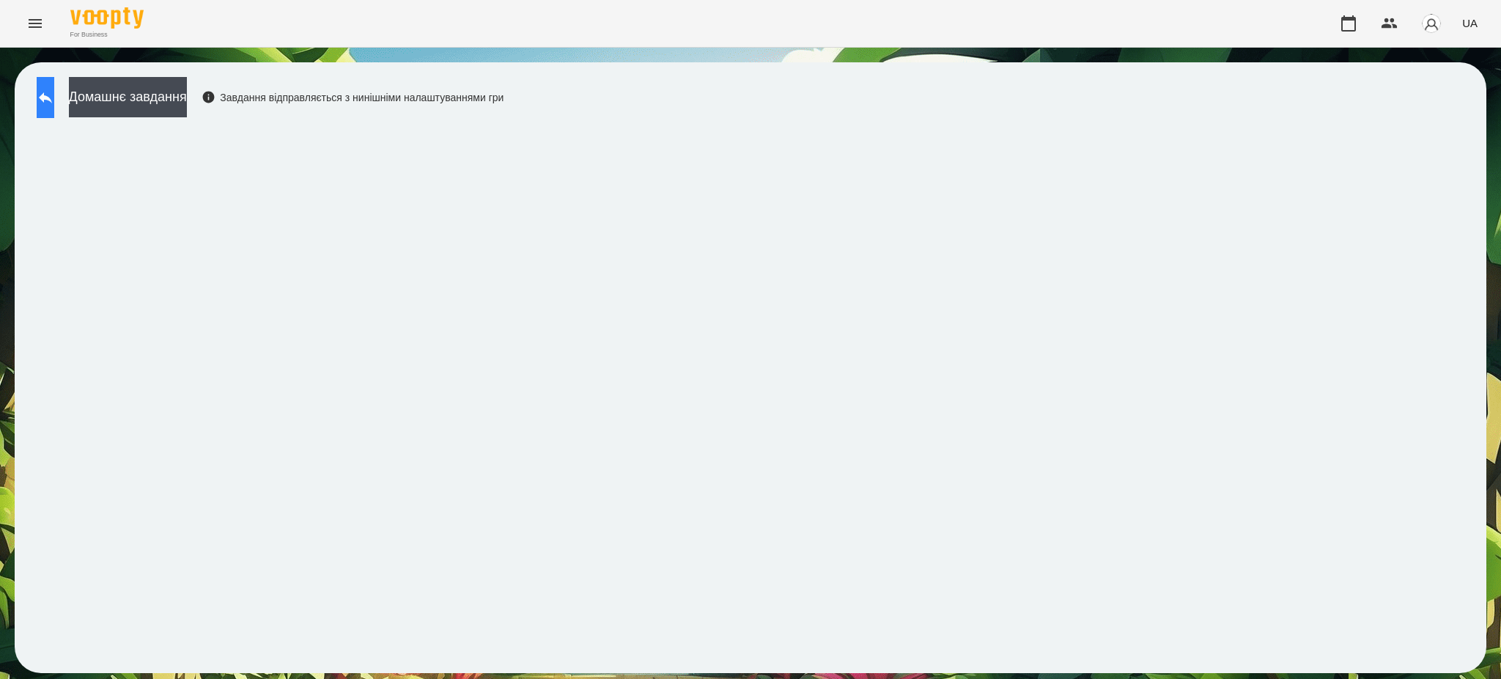
click at [53, 103] on icon at bounding box center [46, 98] width 18 height 18
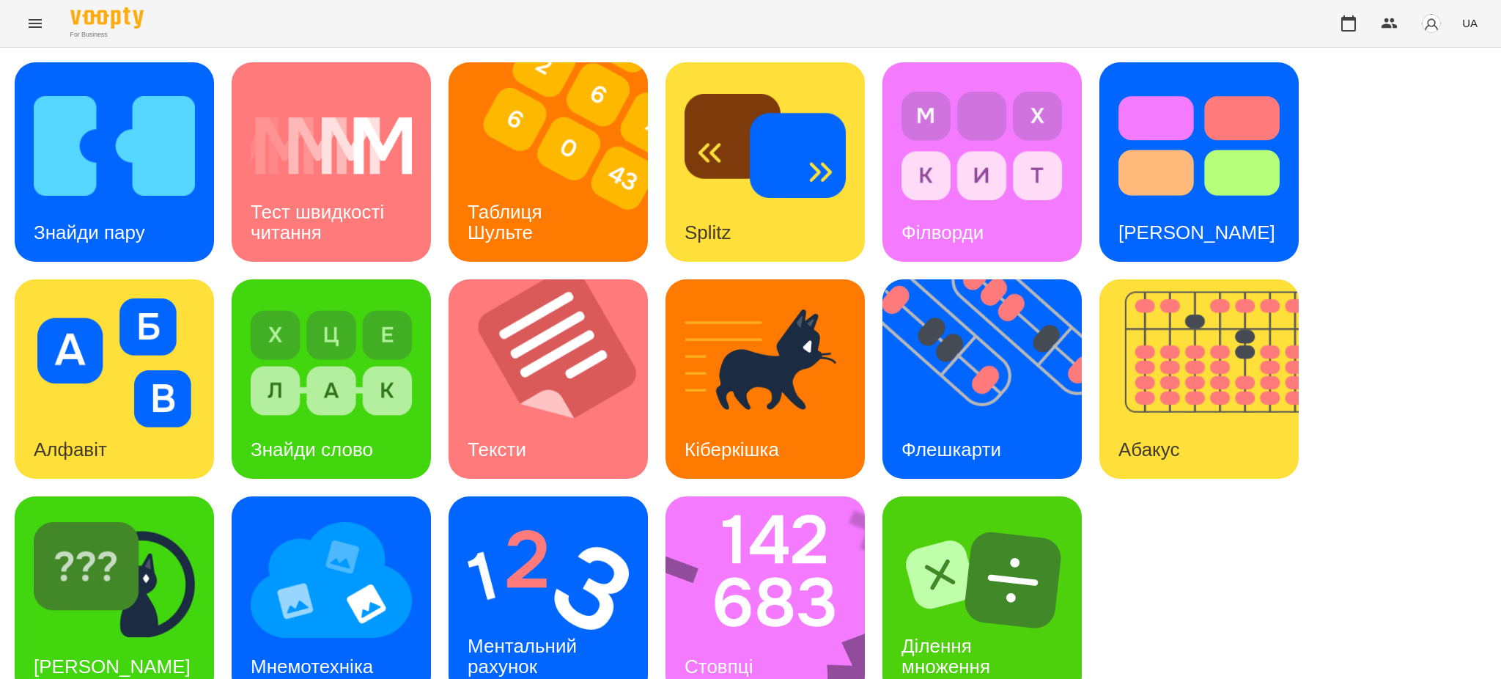
scroll to position [30, 0]
click at [563, 557] on img at bounding box center [547, 579] width 161 height 129
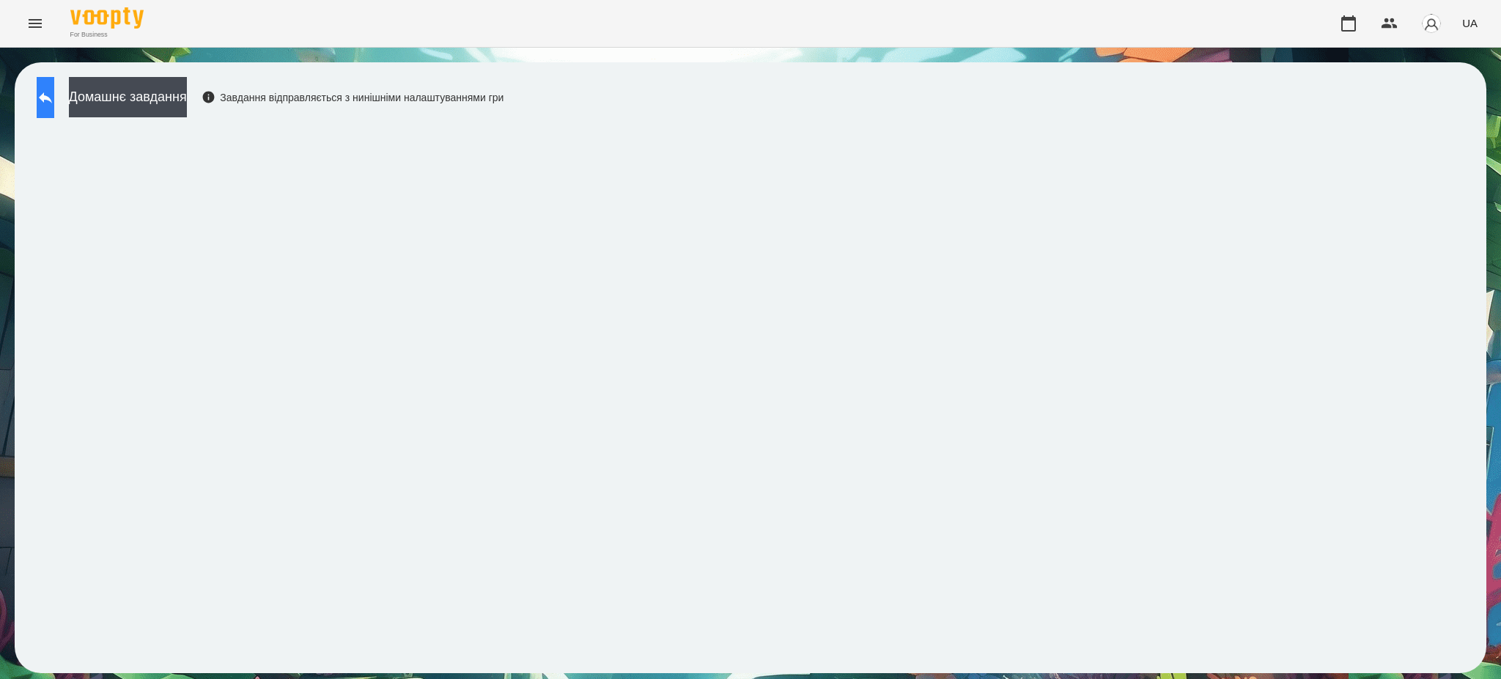
click at [54, 92] on icon at bounding box center [46, 98] width 18 height 18
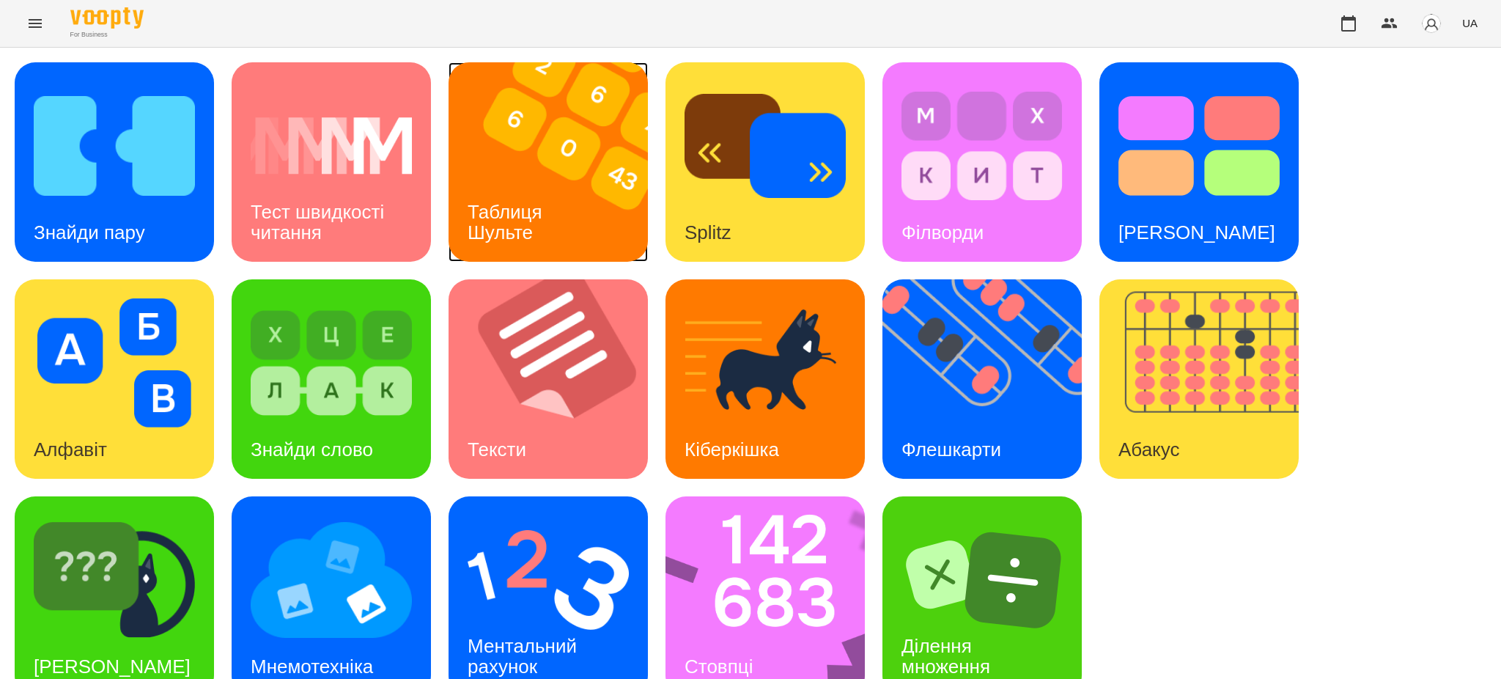
click at [547, 210] on h3 "Таблиця Шульте" at bounding box center [507, 222] width 80 height 42
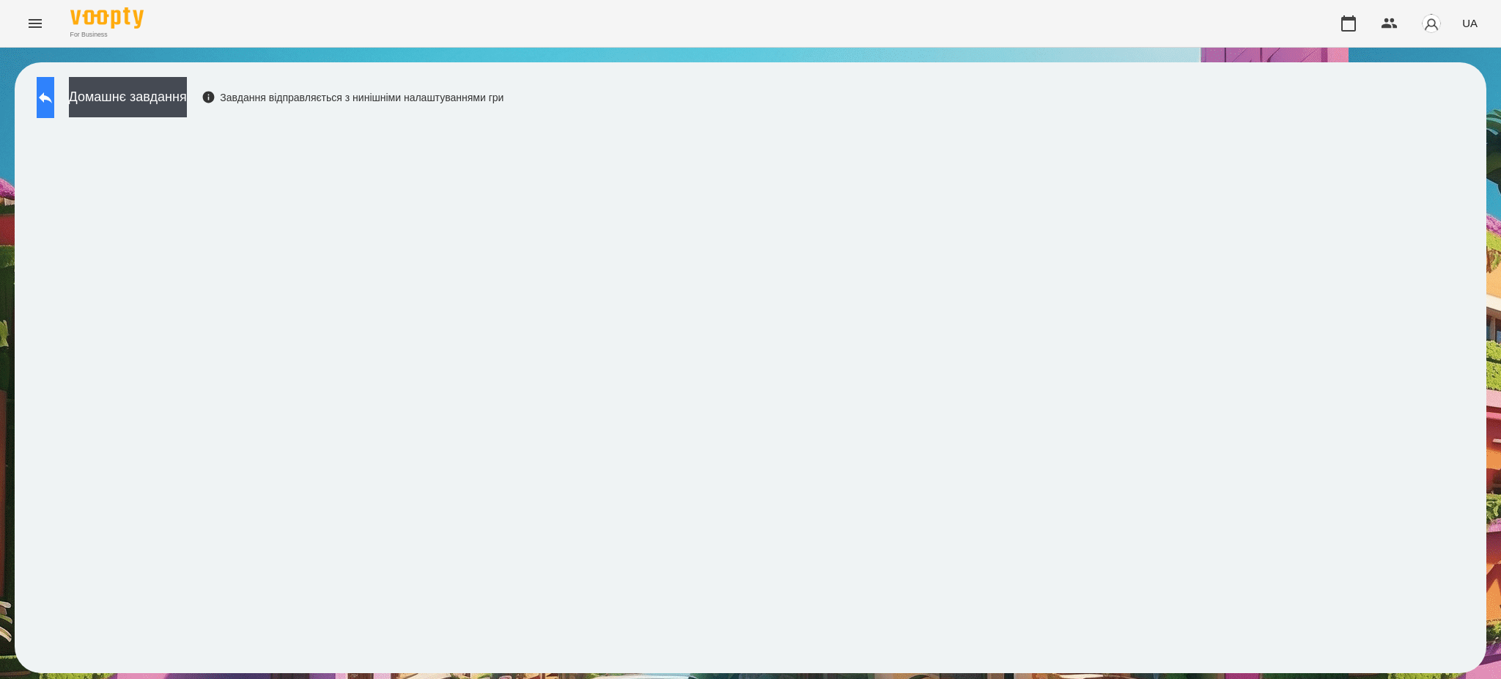
click at [54, 100] on button at bounding box center [46, 97] width 18 height 41
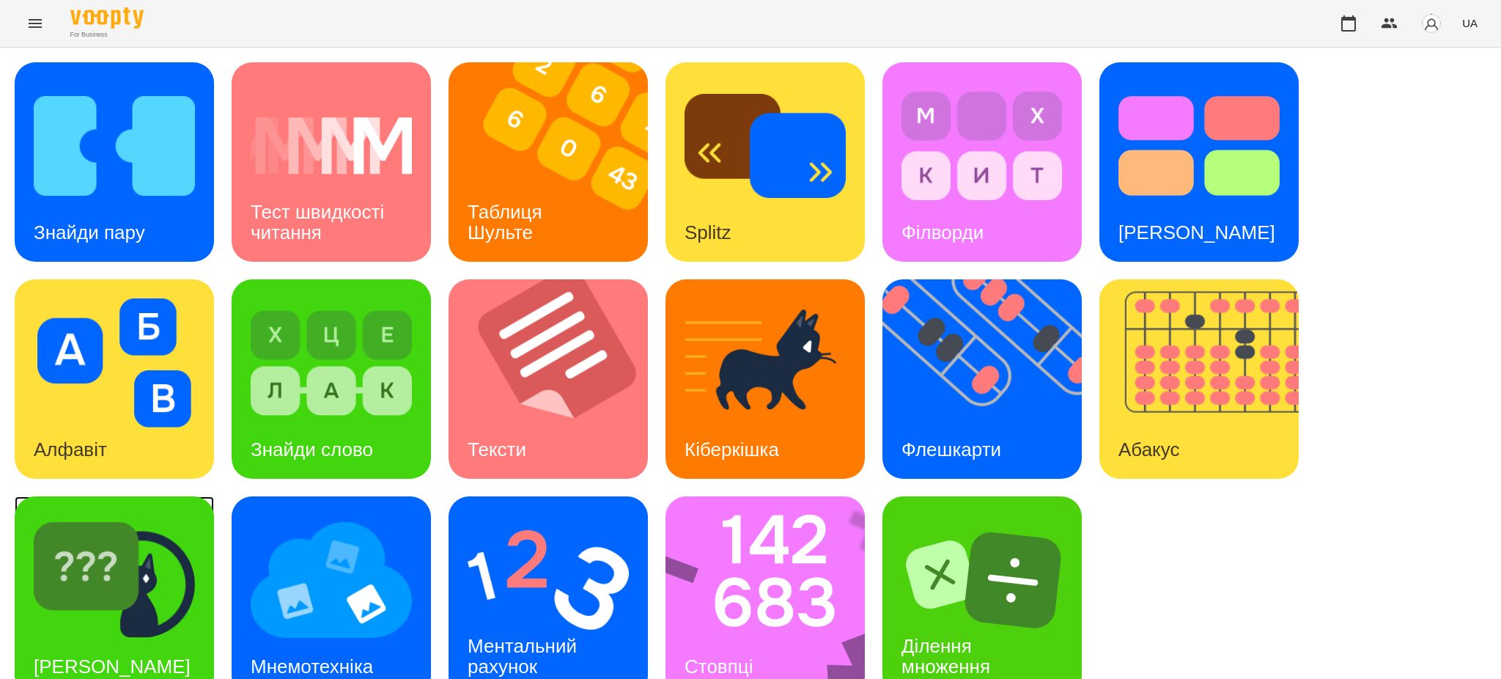
click at [133, 578] on img at bounding box center [114, 579] width 161 height 129
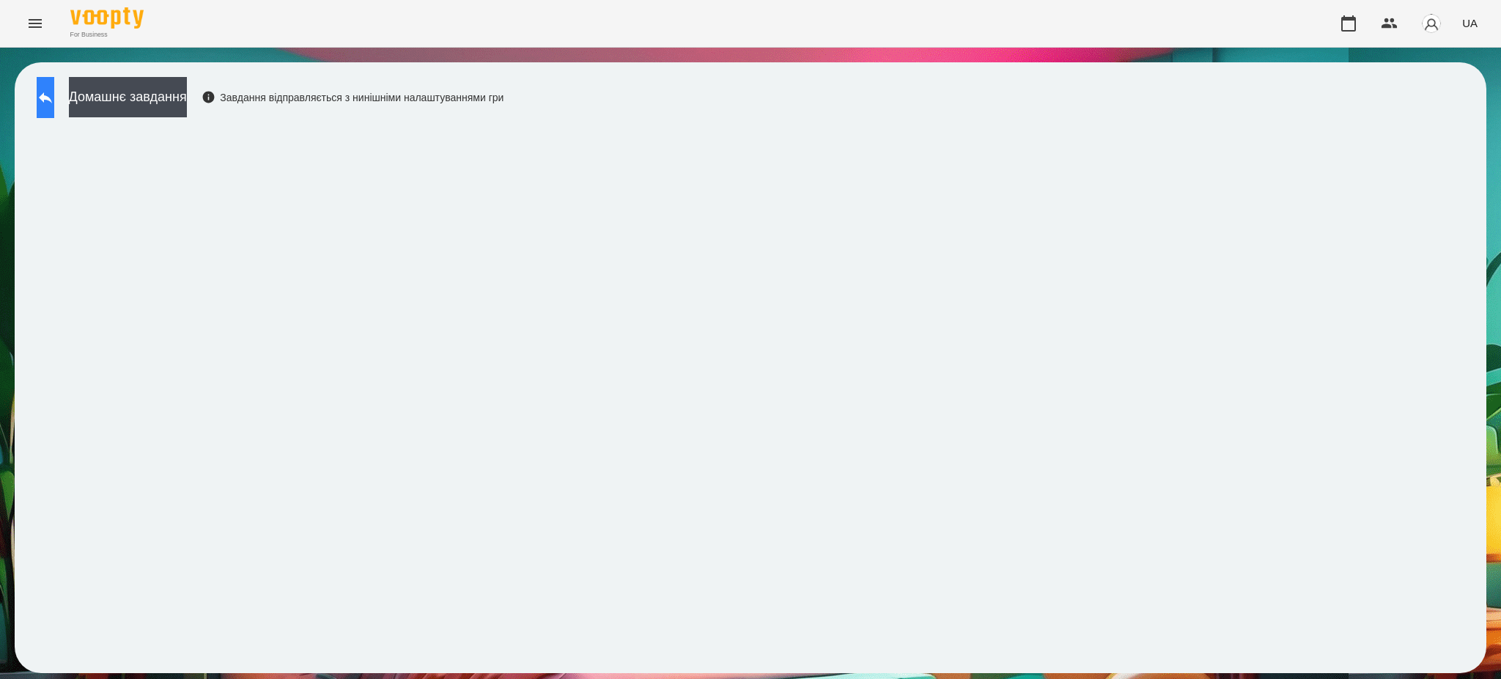
click at [51, 97] on icon at bounding box center [46, 98] width 18 height 18
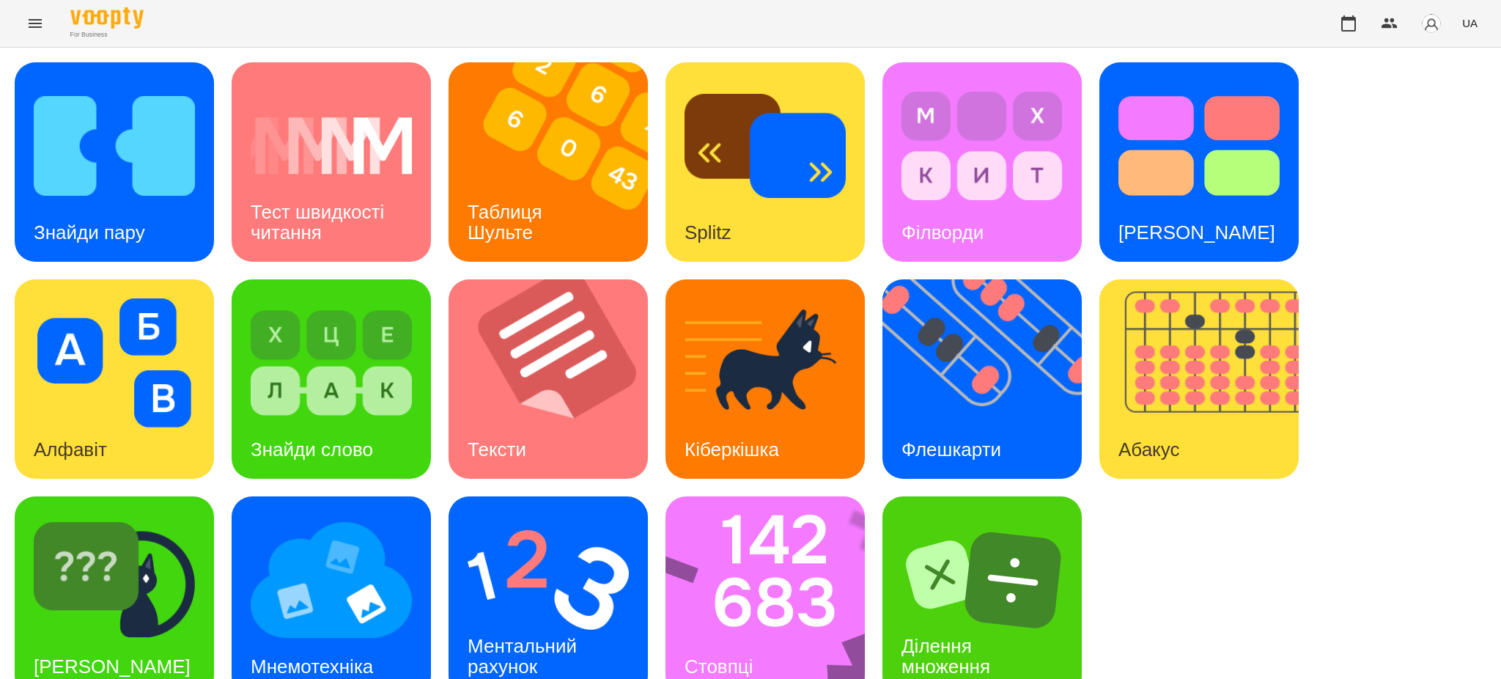
scroll to position [30, 0]
click at [546, 183] on div "Таблиця Шульте" at bounding box center [507, 222] width 118 height 78
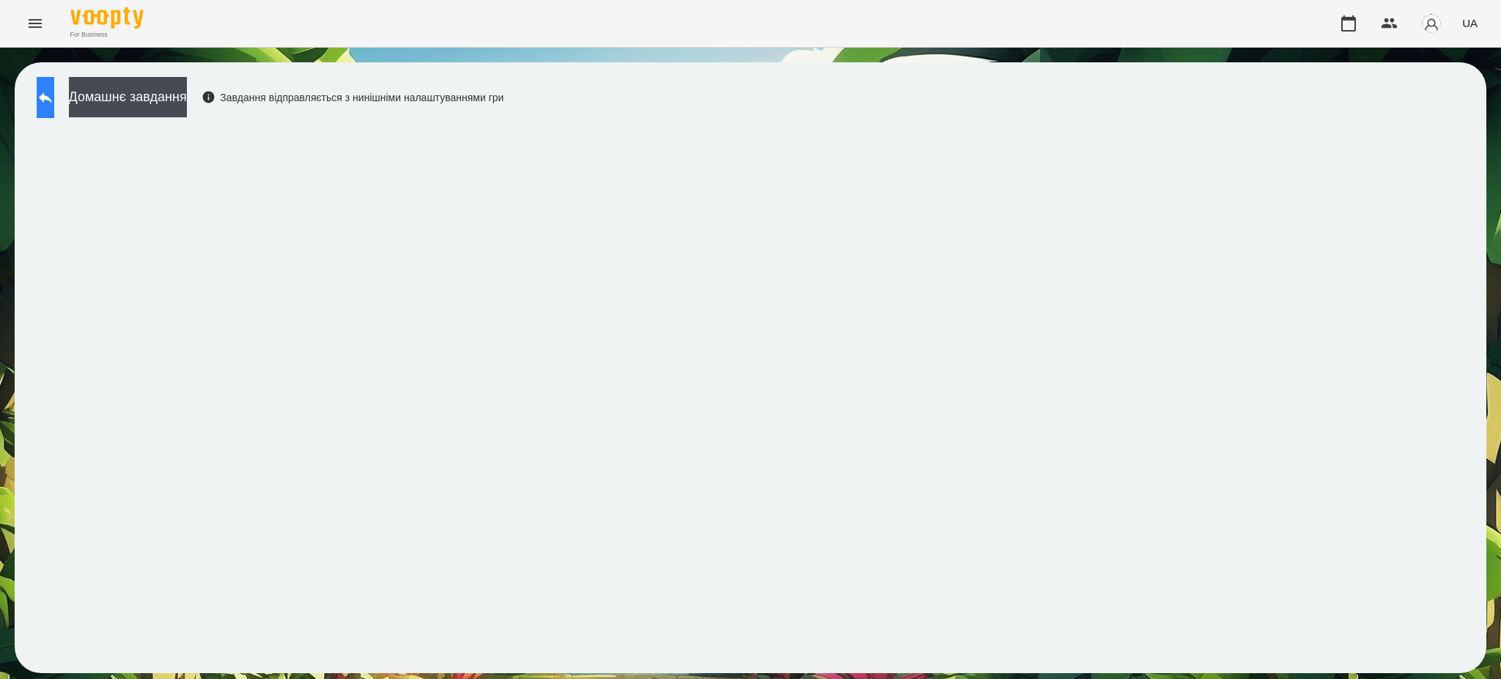
click at [54, 100] on icon at bounding box center [46, 98] width 18 height 18
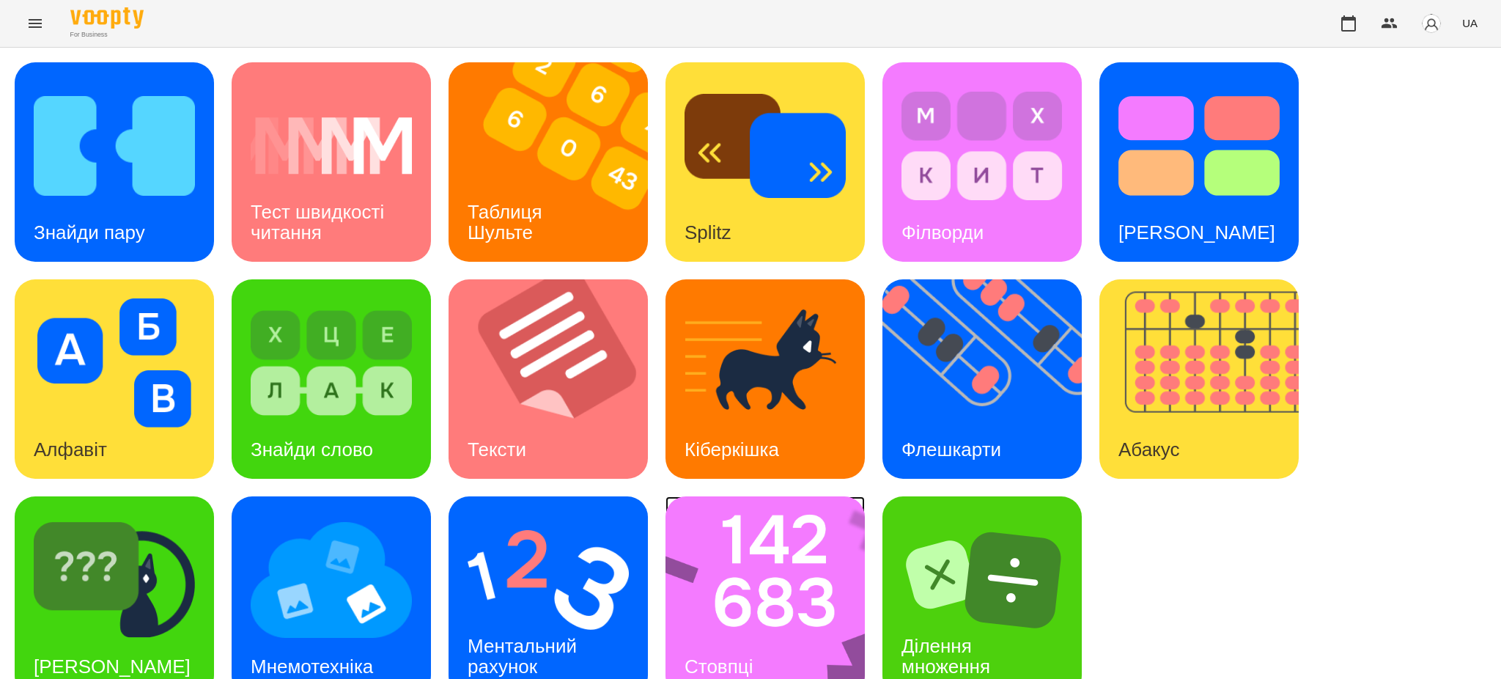
click at [737, 605] on img at bounding box center [774, 595] width 218 height 199
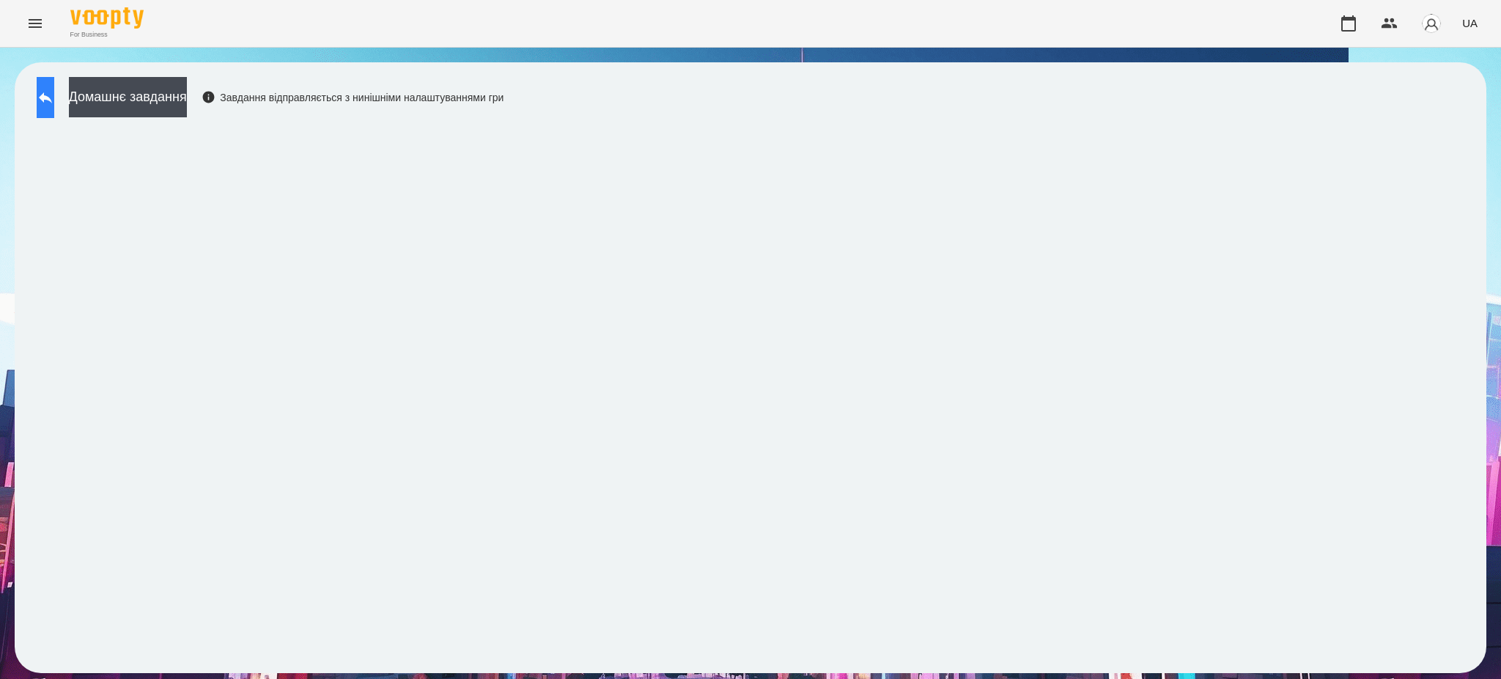
click at [53, 93] on icon at bounding box center [46, 98] width 18 height 18
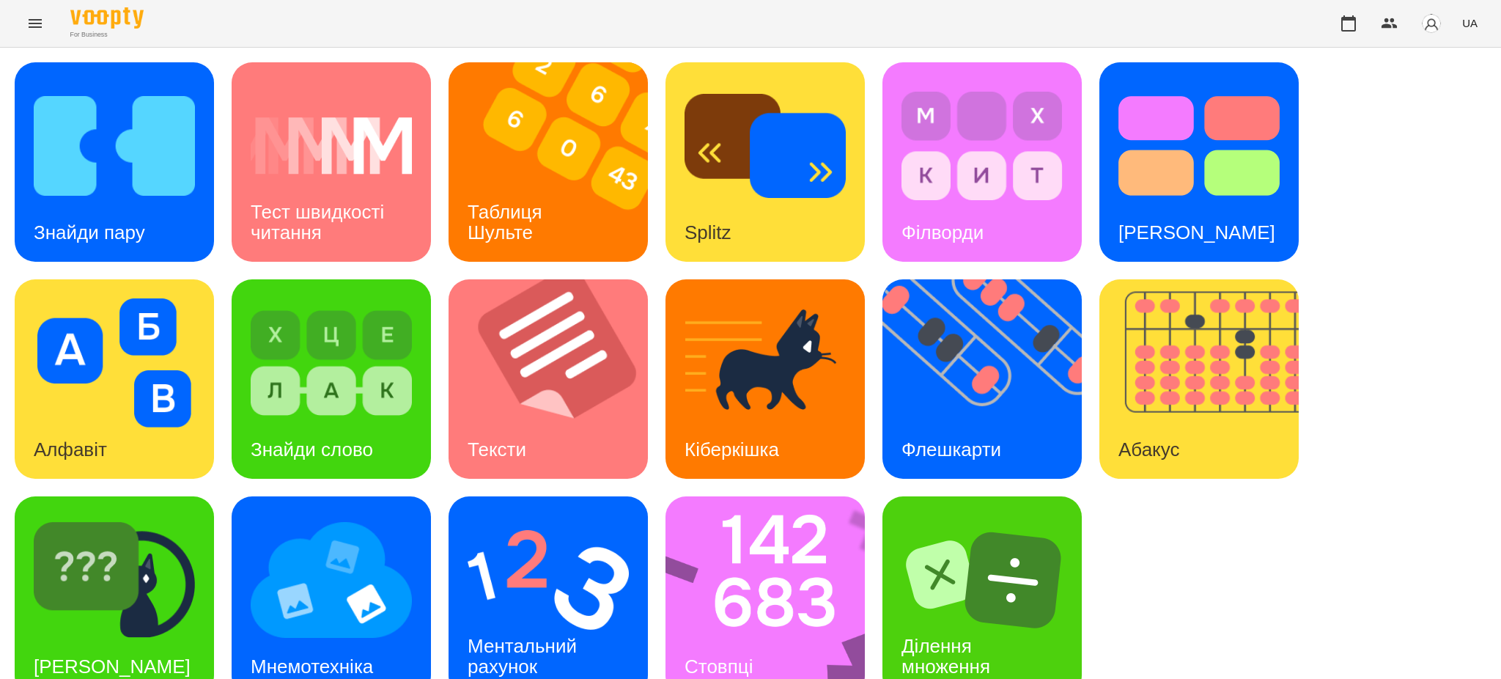
scroll to position [30, 0]
click at [608, 544] on img at bounding box center [547, 579] width 161 height 129
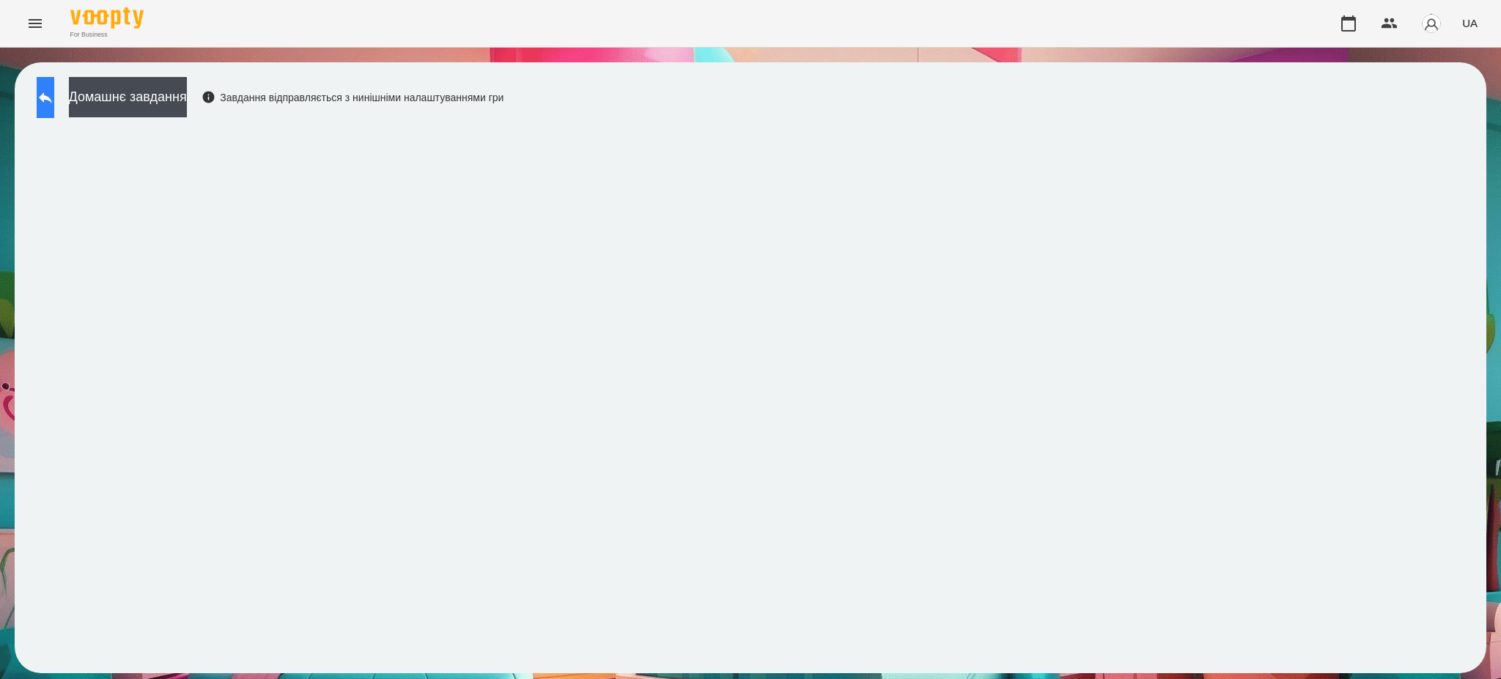
click at [53, 99] on icon at bounding box center [46, 98] width 18 height 18
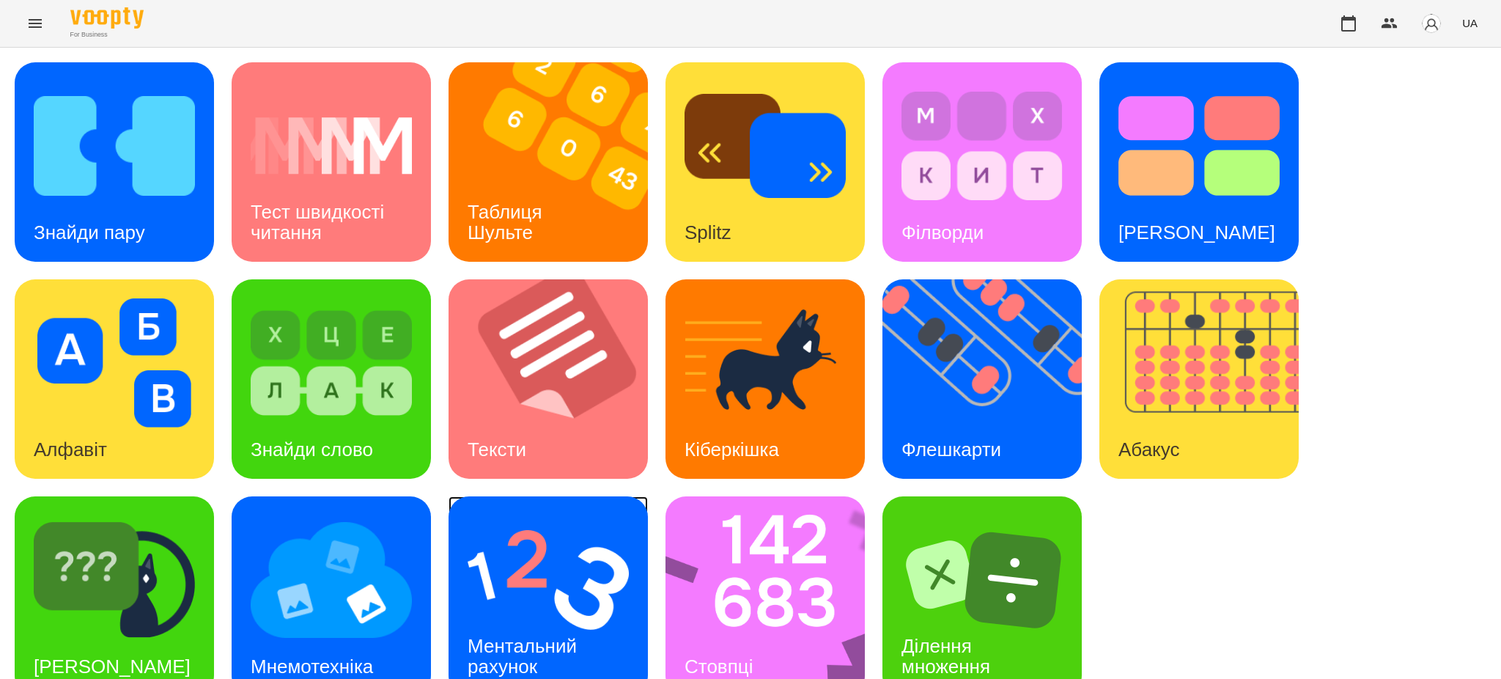
click at [577, 569] on img at bounding box center [547, 579] width 161 height 129
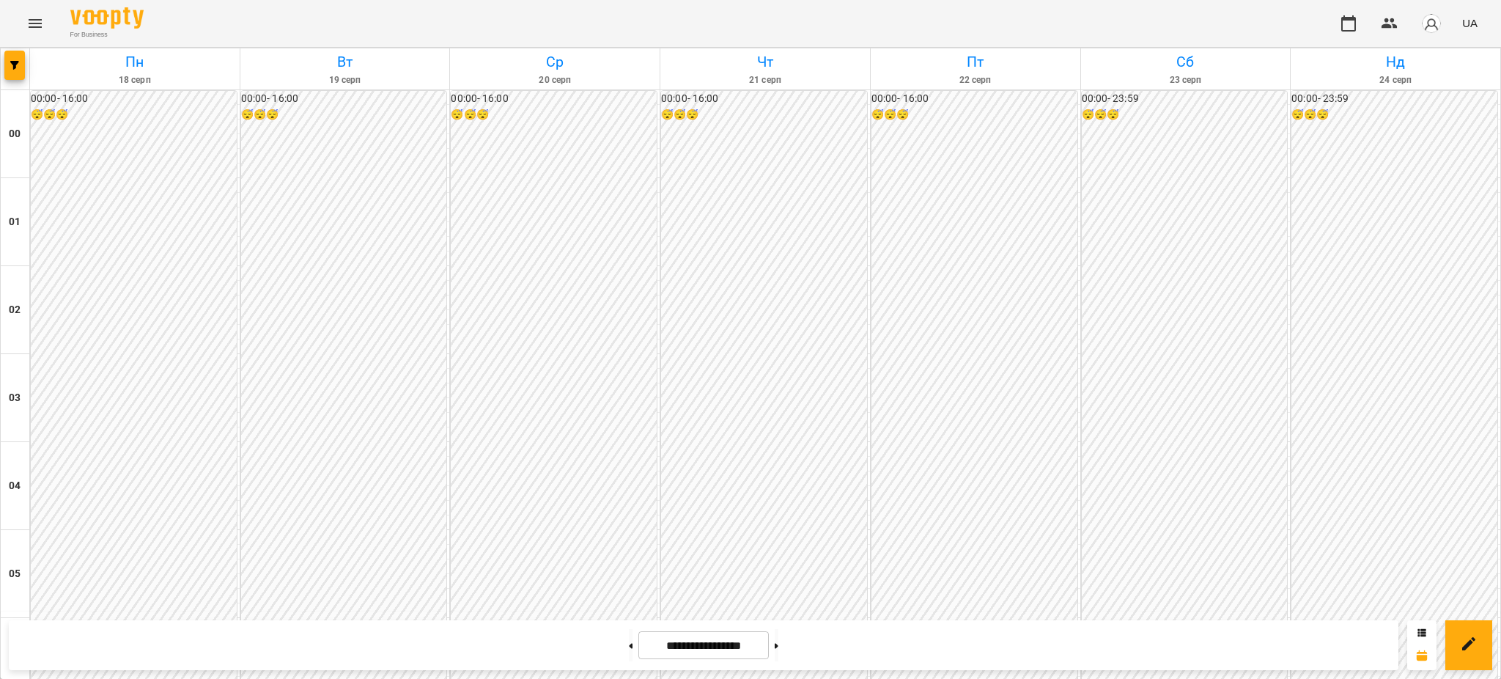
scroll to position [1490, 0]
